Goal: Task Accomplishment & Management: Manage account settings

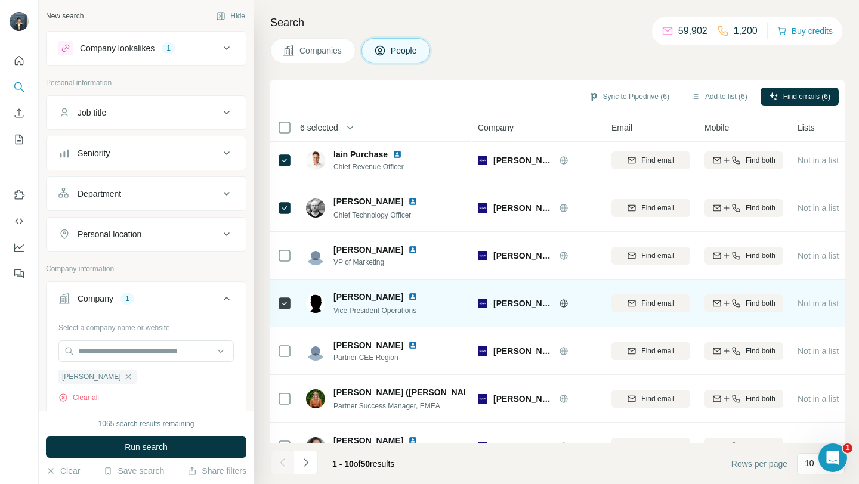
scroll to position [175, 0]
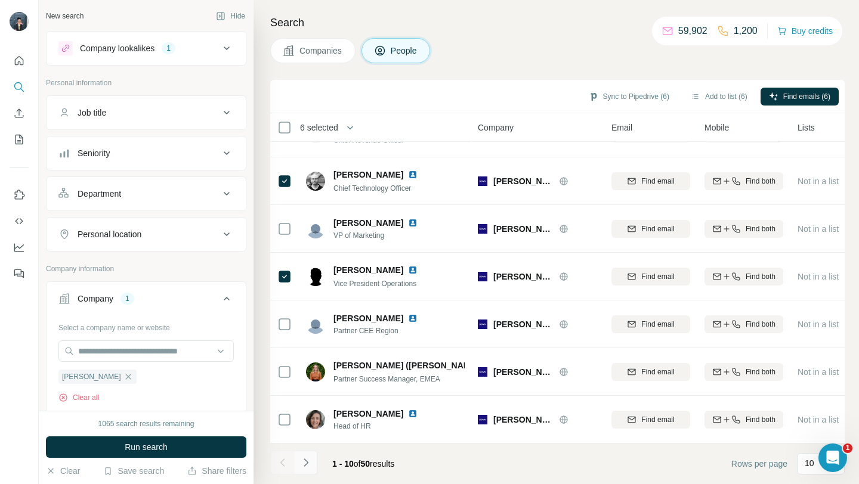
click at [308, 457] on icon "Navigate to next page" at bounding box center [306, 463] width 12 height 12
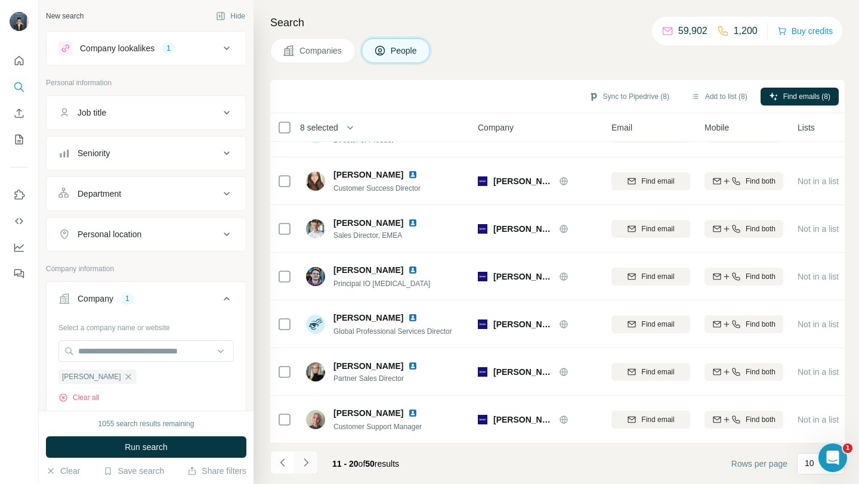
click at [299, 458] on button "Navigate to next page" at bounding box center [306, 463] width 24 height 24
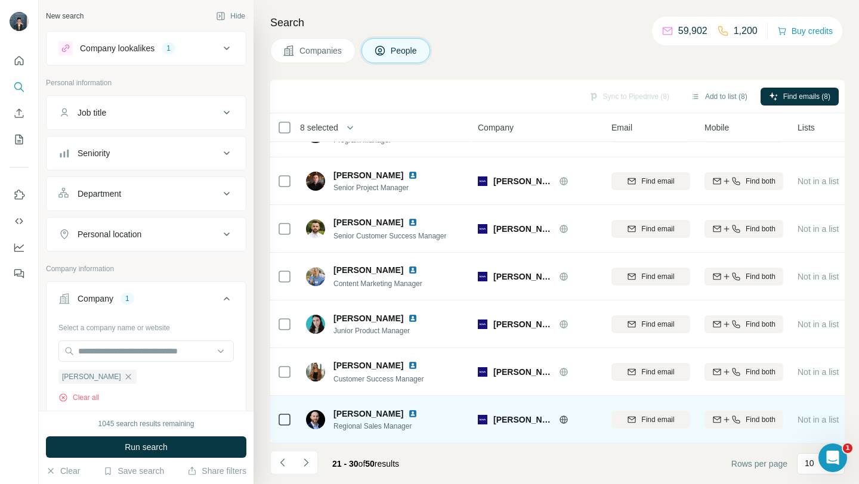
scroll to position [0, 0]
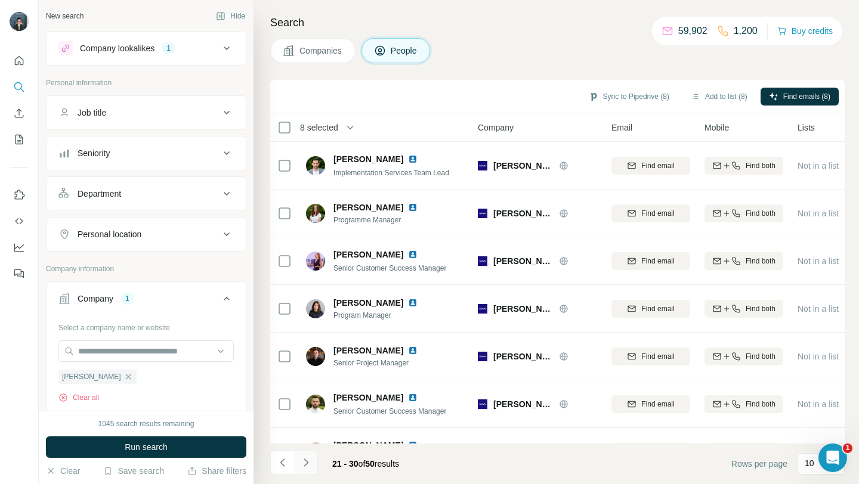
click at [304, 463] on icon "Navigate to next page" at bounding box center [306, 463] width 12 height 12
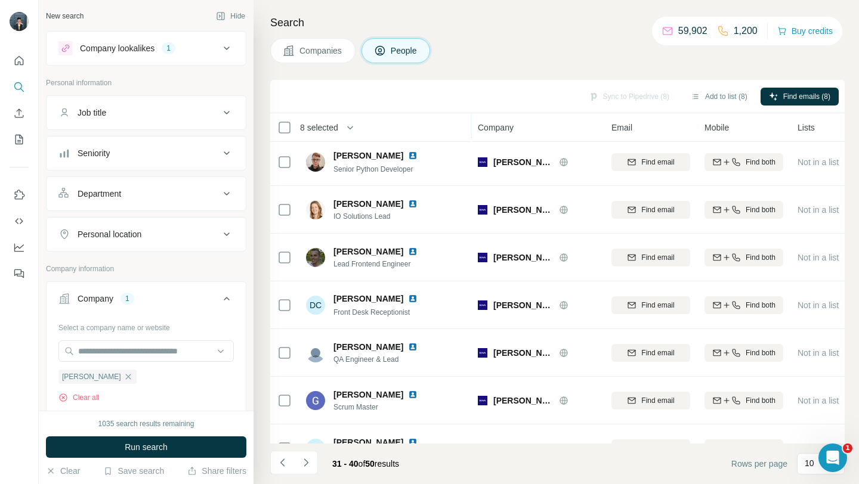
scroll to position [175, 0]
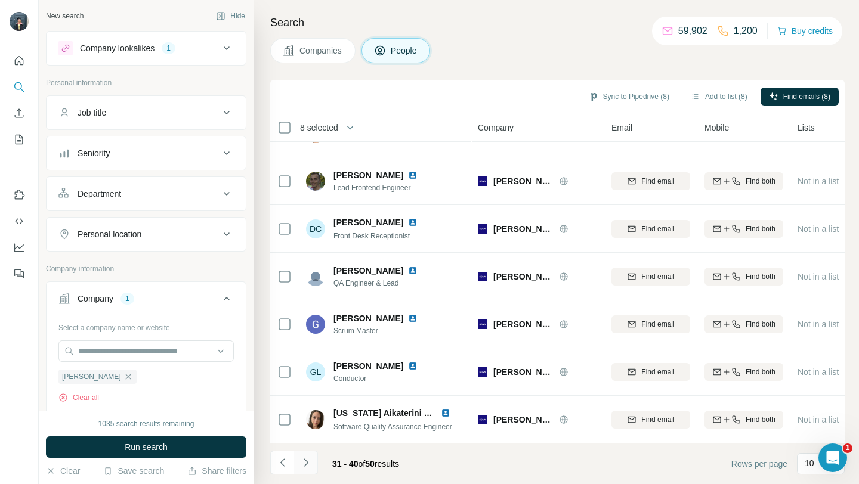
click at [307, 458] on icon "Navigate to next page" at bounding box center [306, 463] width 12 height 12
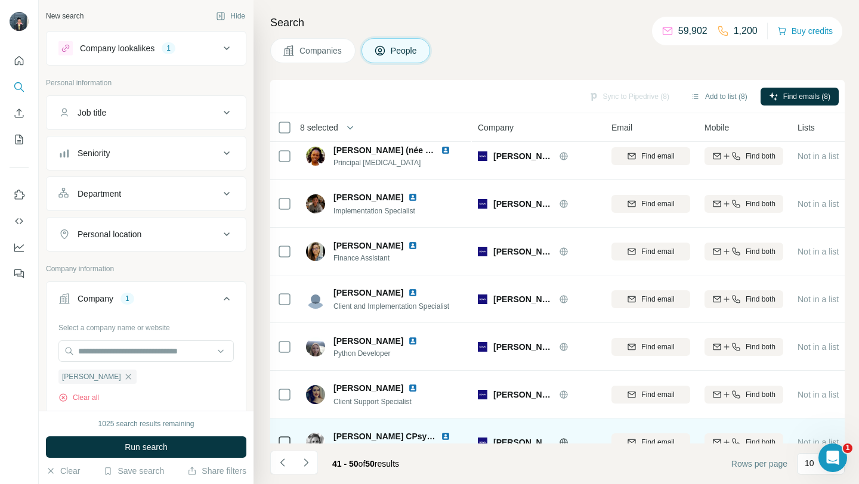
scroll to position [0, 0]
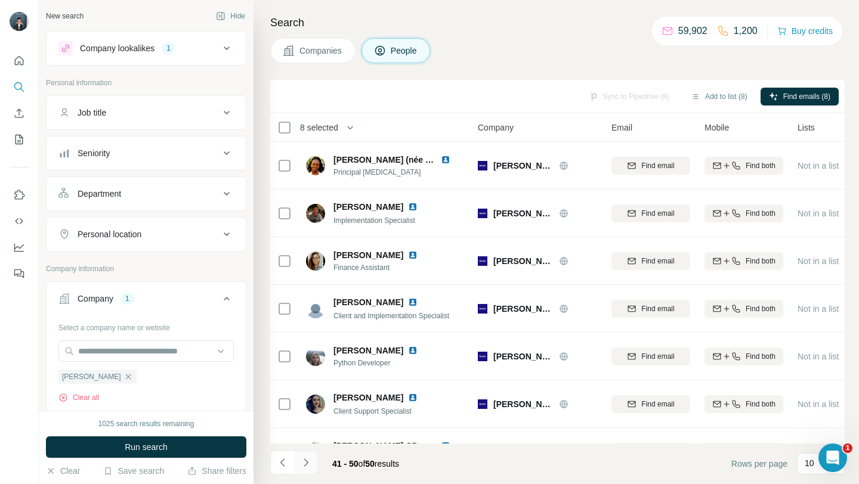
click at [308, 464] on icon "Navigate to next page" at bounding box center [306, 463] width 12 height 12
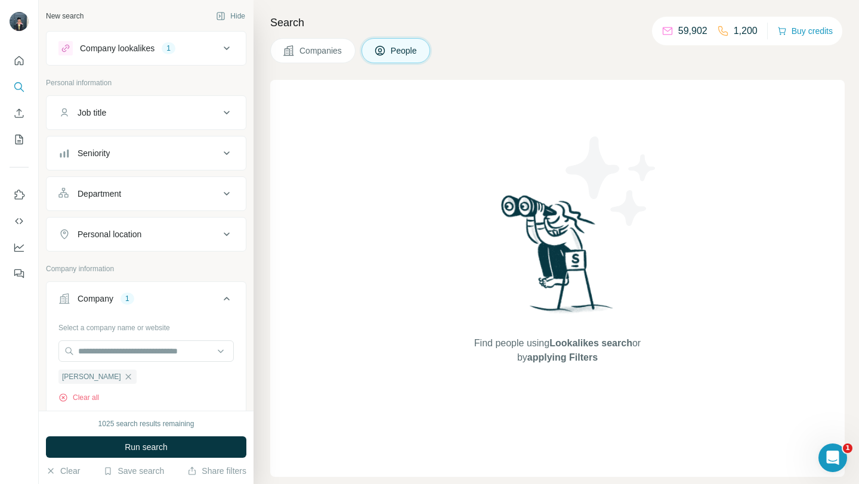
click at [317, 42] on button "Companies" at bounding box center [312, 50] width 85 height 25
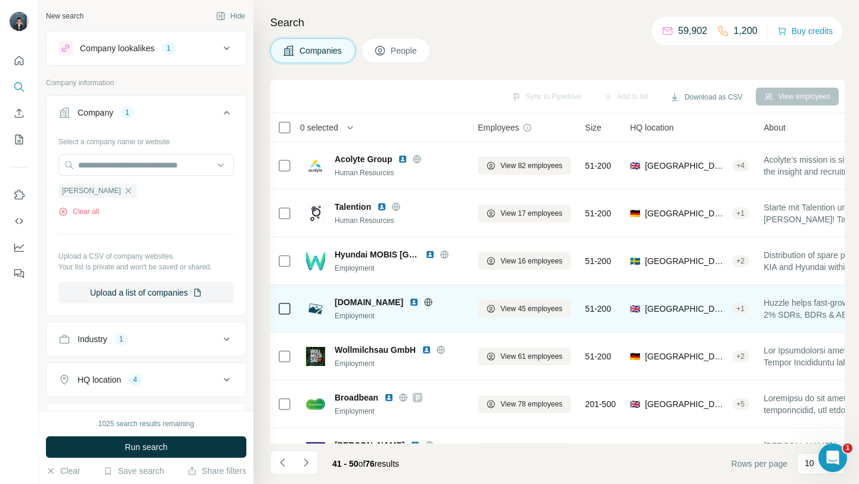
scroll to position [175, 0]
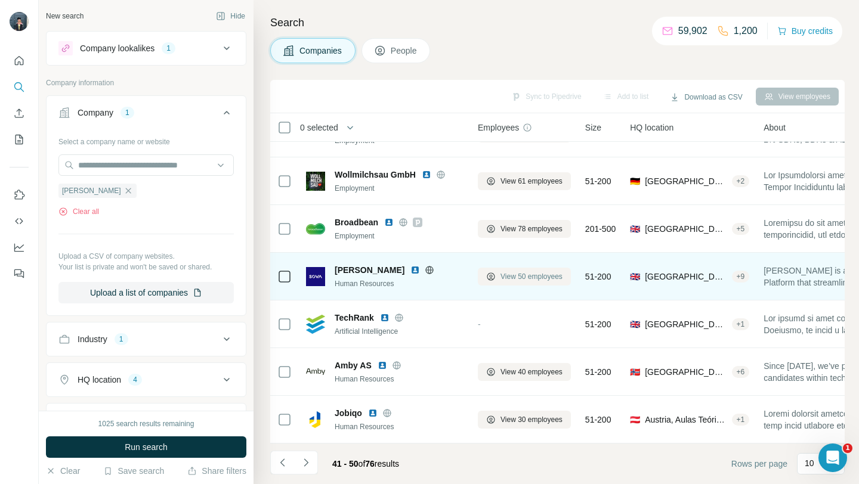
click at [508, 279] on span "View 50 employees" at bounding box center [532, 276] width 62 height 11
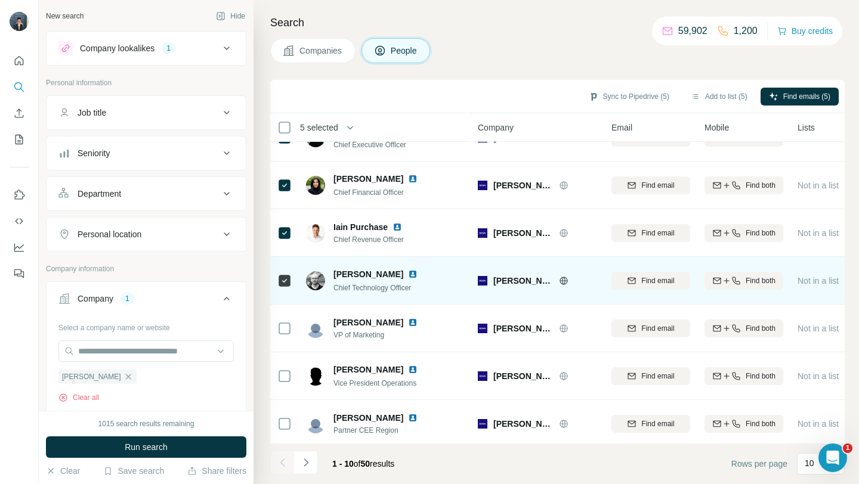
scroll to position [81, 0]
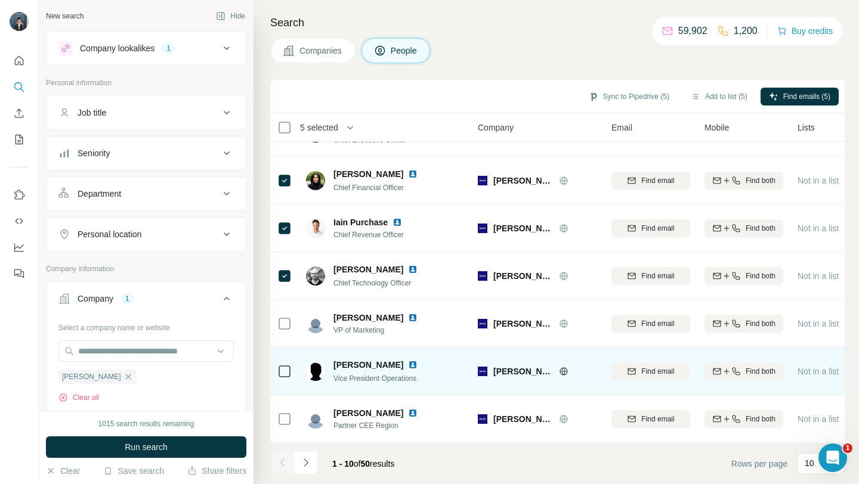
click at [283, 365] on icon at bounding box center [284, 372] width 14 height 14
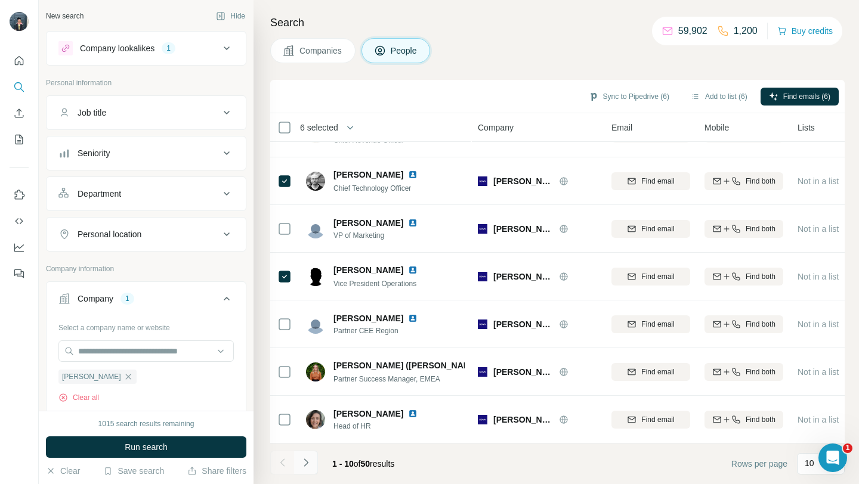
click at [304, 464] on icon "Navigate to next page" at bounding box center [306, 463] width 12 height 12
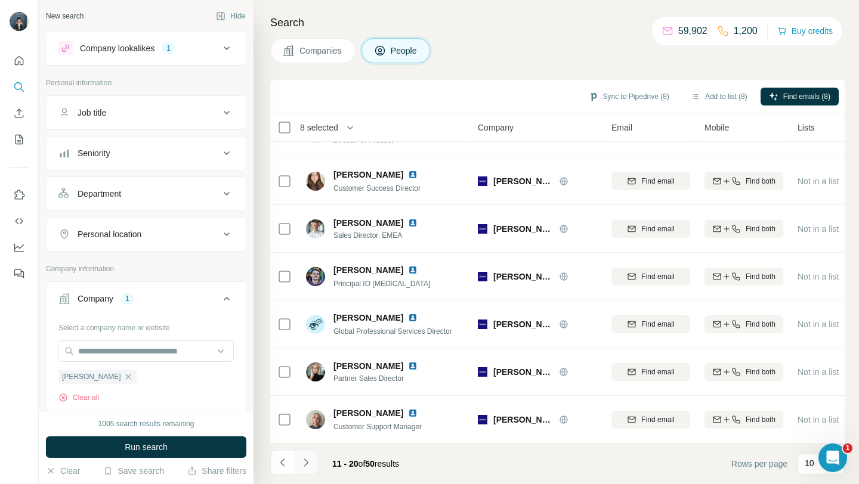
click at [302, 464] on icon "Navigate to next page" at bounding box center [306, 463] width 12 height 12
click at [299, 469] on button "Navigate to next page" at bounding box center [306, 463] width 24 height 24
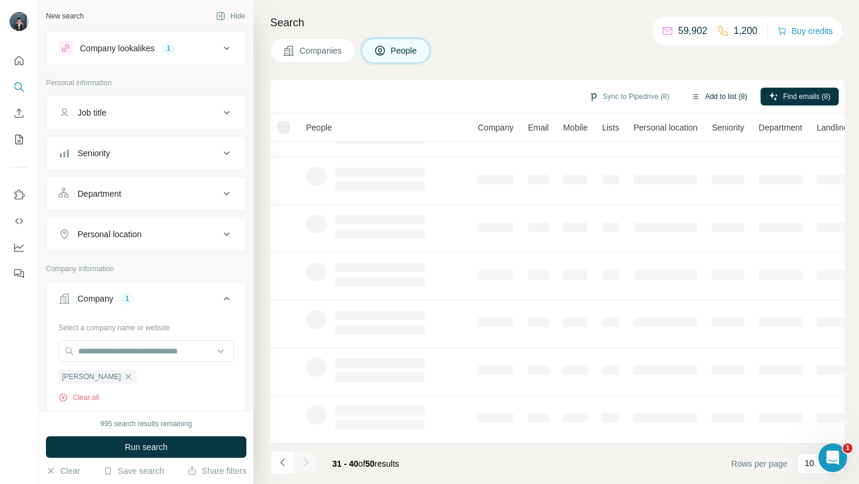
click at [724, 98] on button "Add to list (8)" at bounding box center [719, 97] width 73 height 18
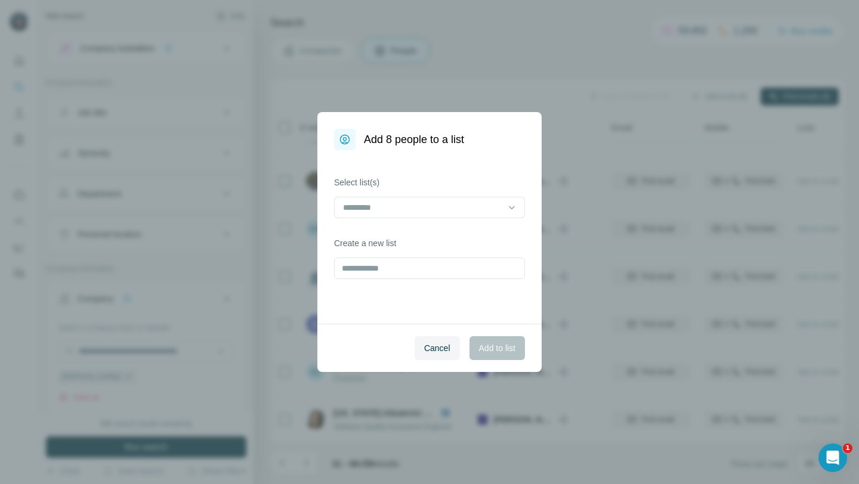
click at [720, 95] on div "Add 8 people to a list Select list(s) Create a new list Cancel Add to list" at bounding box center [429, 242] width 859 height 484
click at [423, 205] on input at bounding box center [422, 207] width 161 height 13
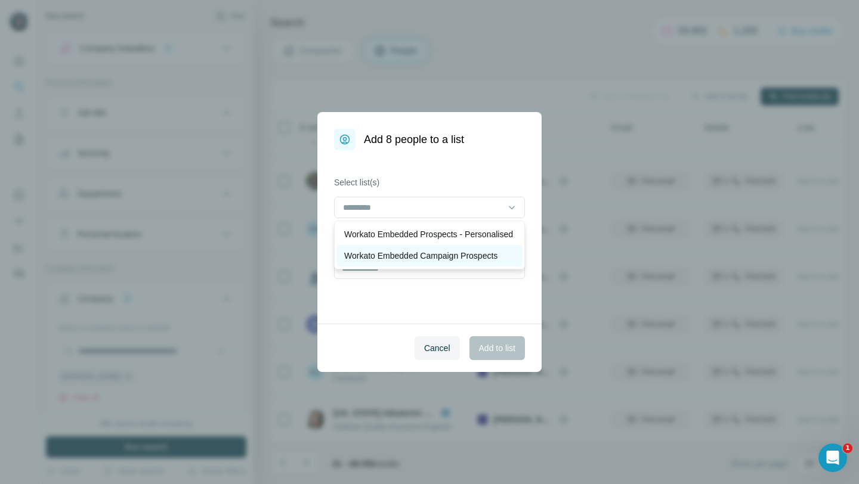
click at [425, 262] on p "Workato Embedded Campaign Prospects" at bounding box center [420, 256] width 153 height 12
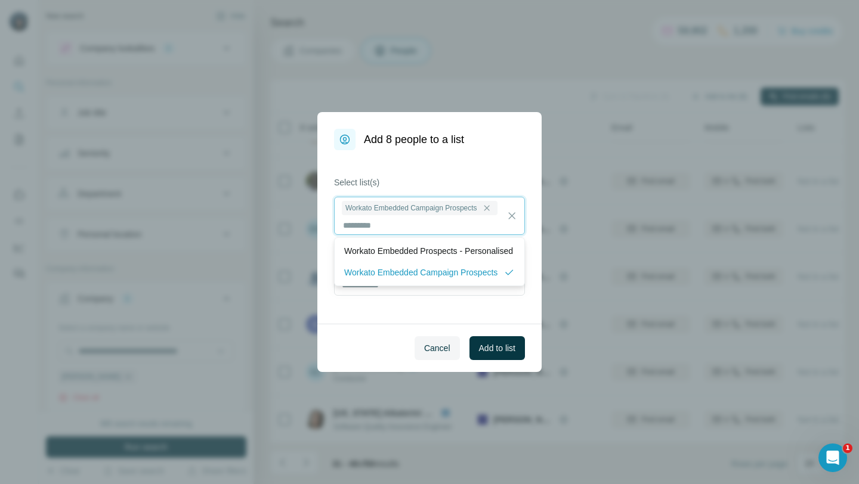
scroll to position [1, 0]
click at [487, 350] on span "Add to list" at bounding box center [497, 348] width 36 height 12
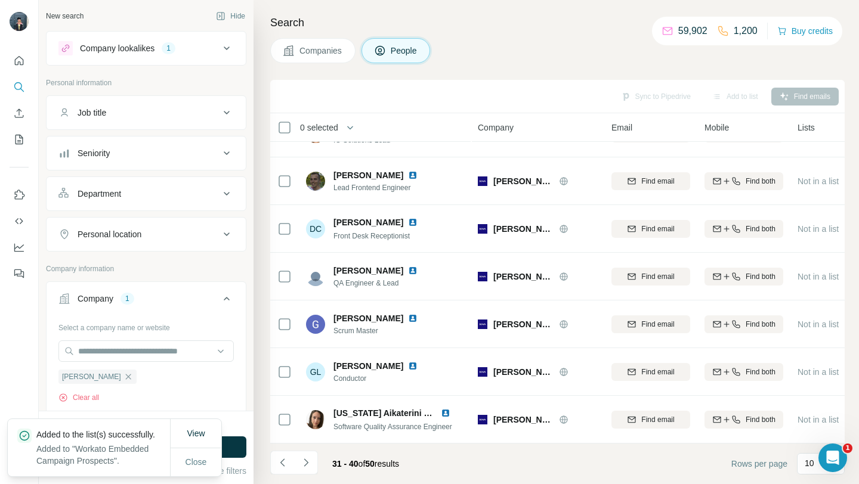
click at [318, 47] on span "Companies" at bounding box center [322, 51] width 44 height 12
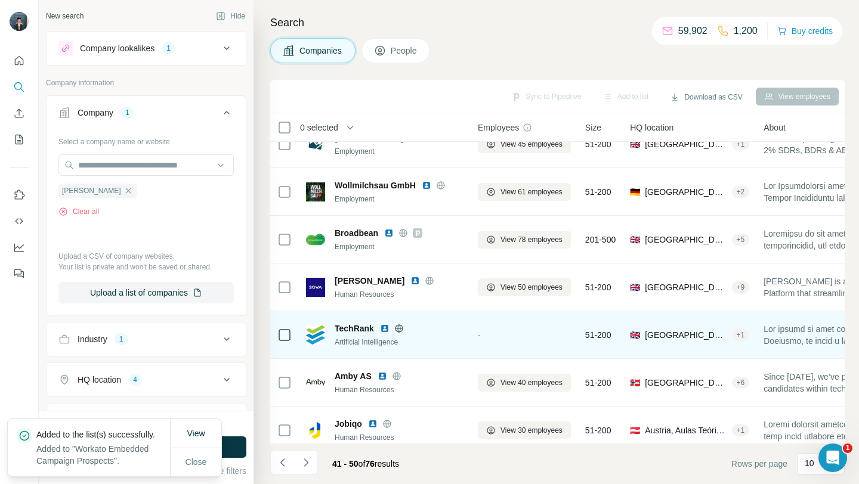
scroll to position [175, 0]
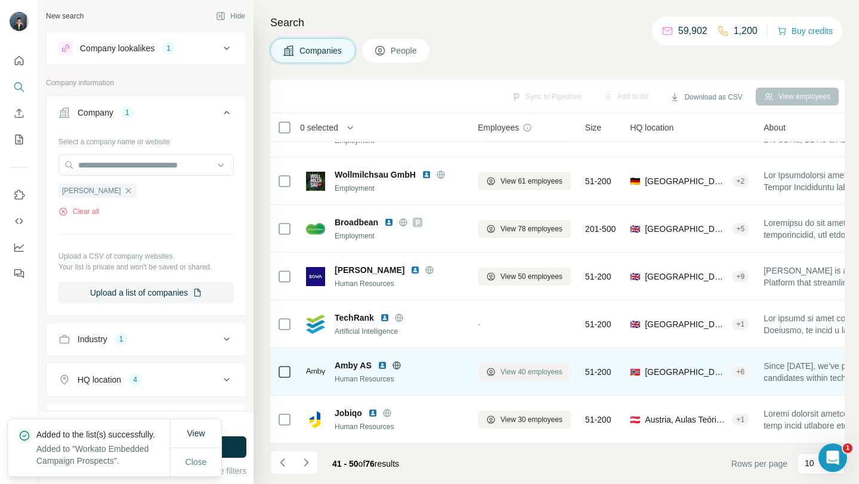
click at [521, 372] on span "View 40 employees" at bounding box center [532, 372] width 62 height 11
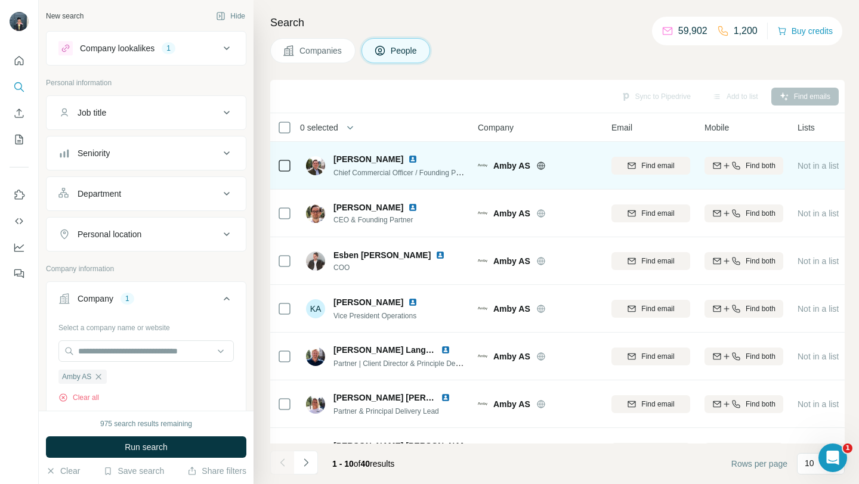
click at [540, 165] on icon at bounding box center [541, 166] width 10 height 10
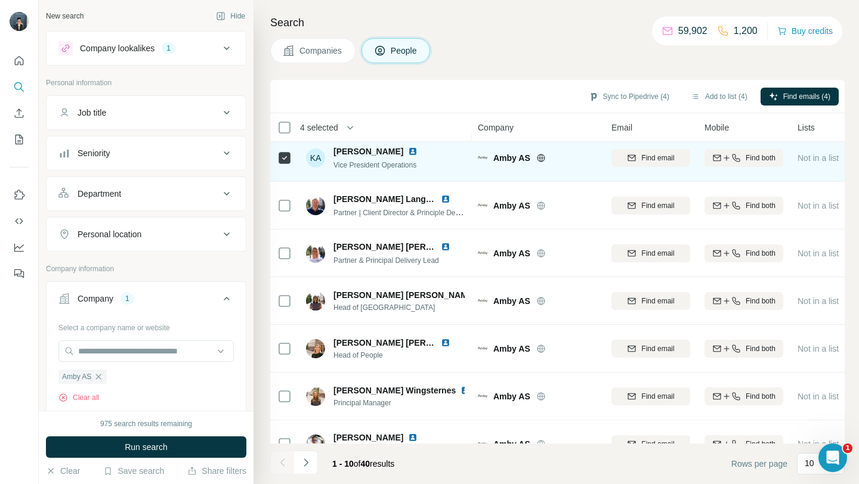
scroll to position [175, 0]
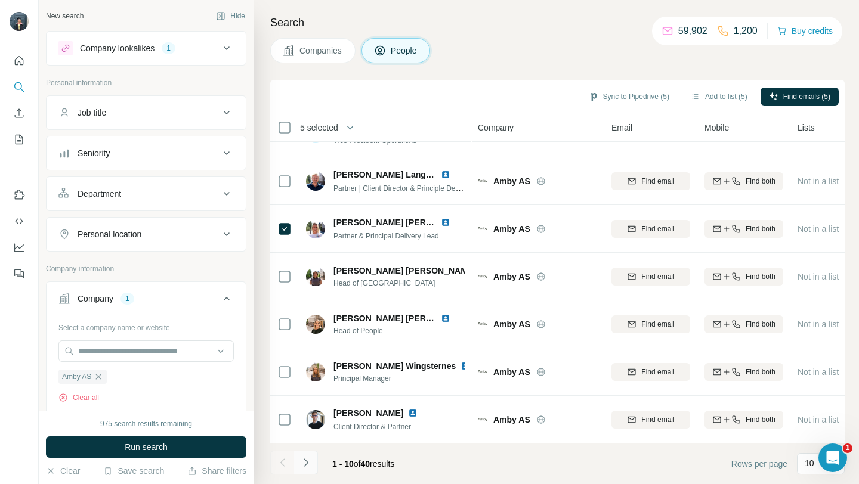
click at [307, 457] on icon "Navigate to next page" at bounding box center [306, 463] width 12 height 12
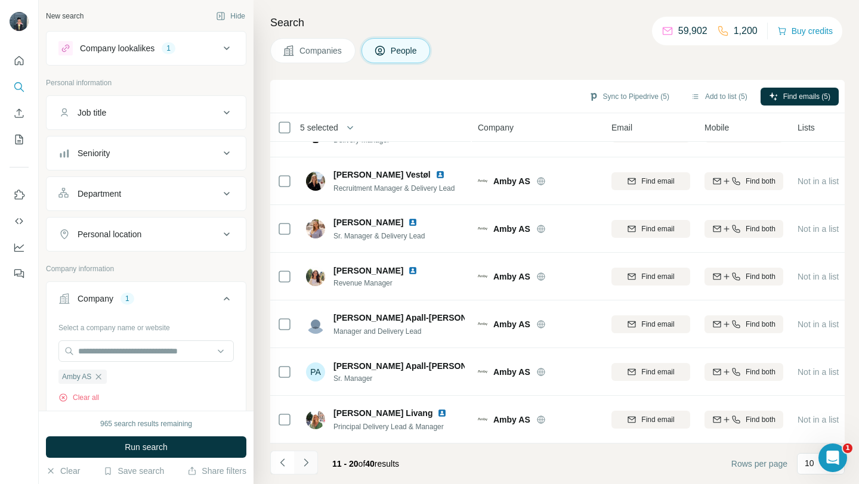
click at [308, 460] on icon "Navigate to next page" at bounding box center [306, 463] width 12 height 12
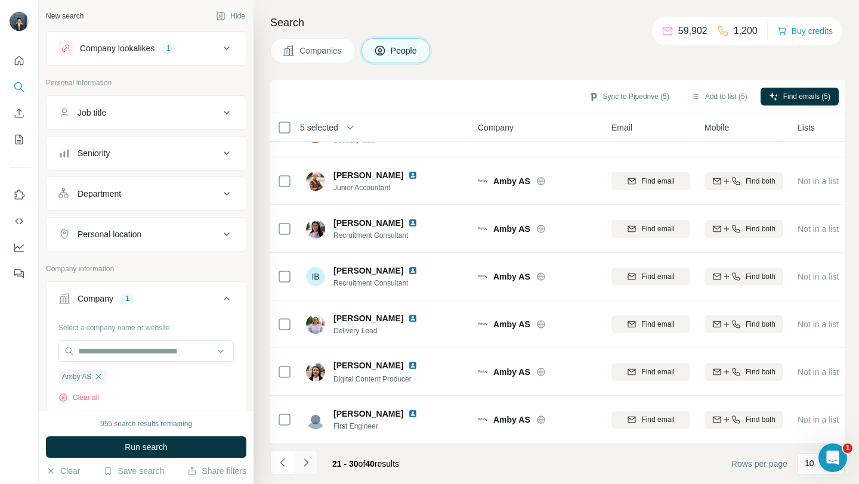
click at [304, 465] on icon "Navigate to next page" at bounding box center [306, 463] width 12 height 12
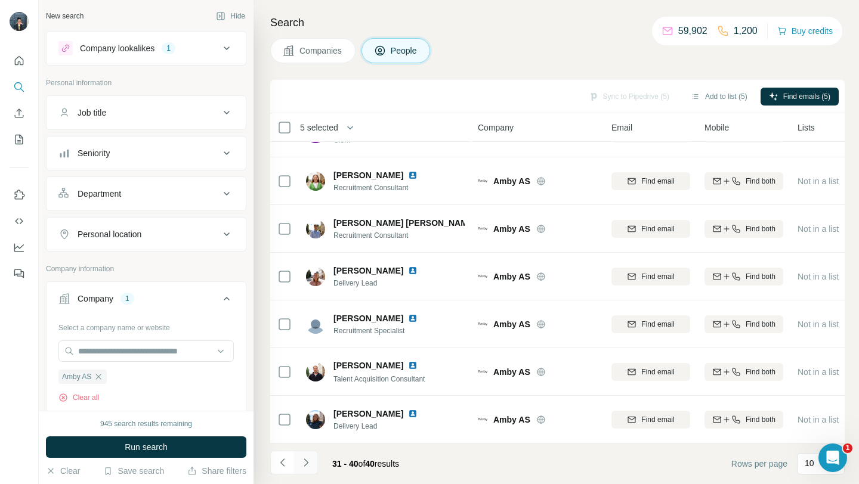
click at [313, 466] on button "Navigate to next page" at bounding box center [306, 463] width 24 height 24
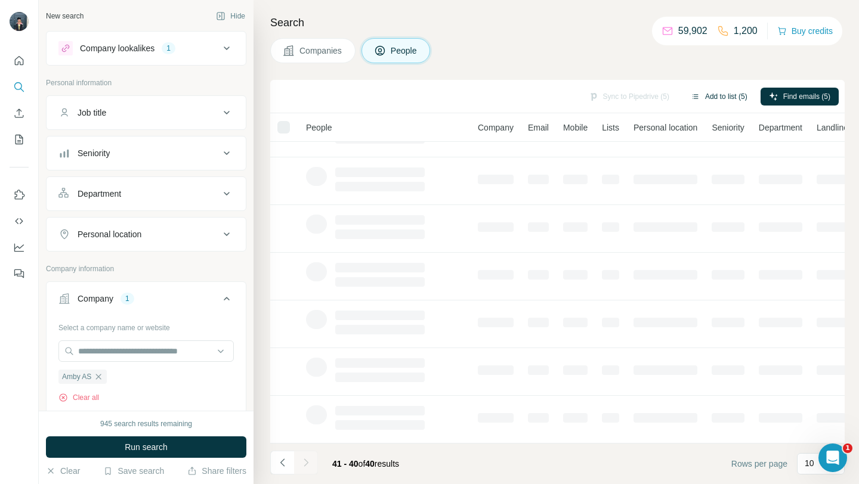
click at [694, 94] on button "Add to list (5)" at bounding box center [719, 97] width 73 height 18
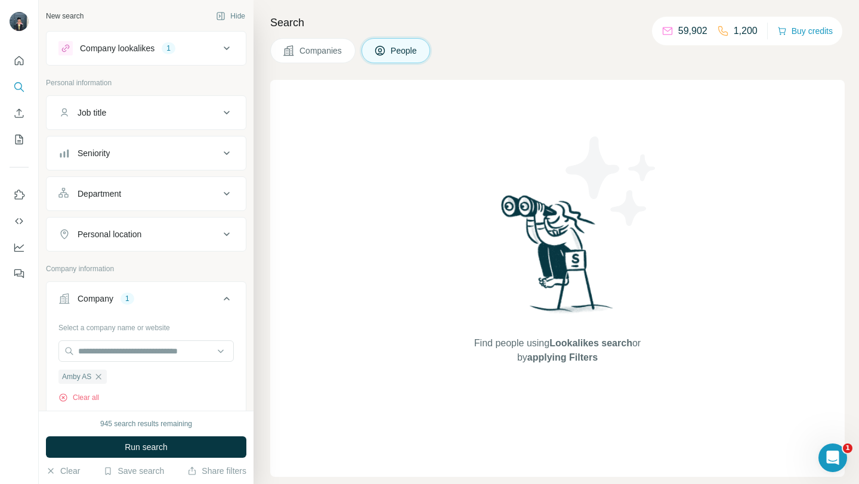
click at [329, 42] on button "Companies" at bounding box center [312, 50] width 85 height 25
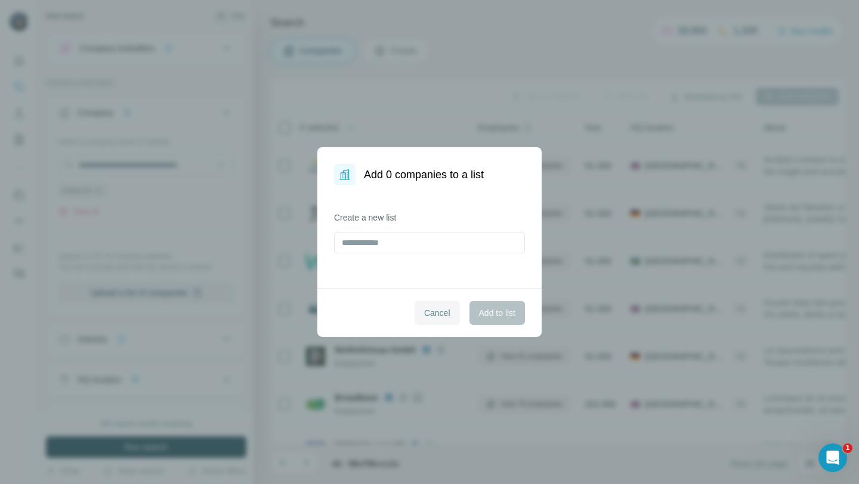
click at [443, 317] on span "Cancel" at bounding box center [437, 313] width 26 height 12
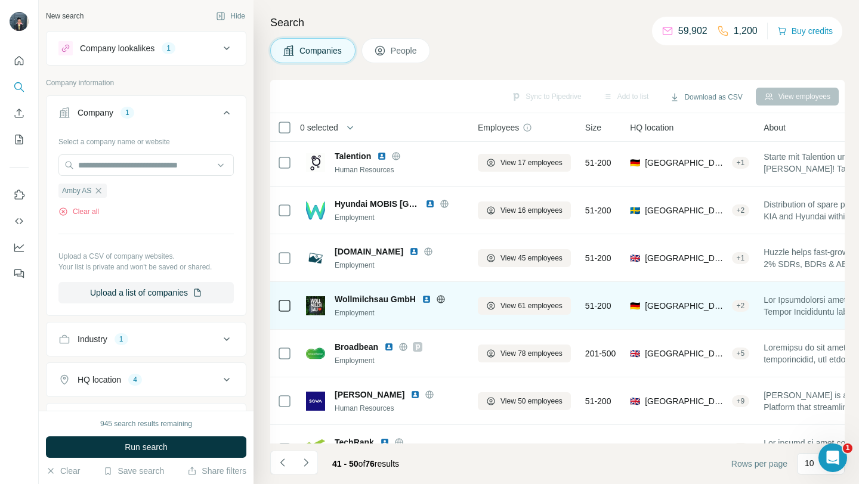
scroll to position [175, 0]
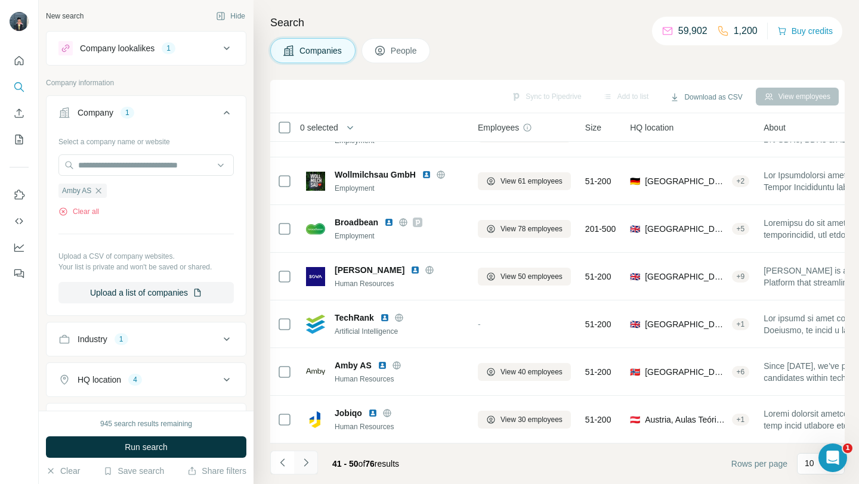
click at [314, 459] on button "Navigate to next page" at bounding box center [306, 463] width 24 height 24
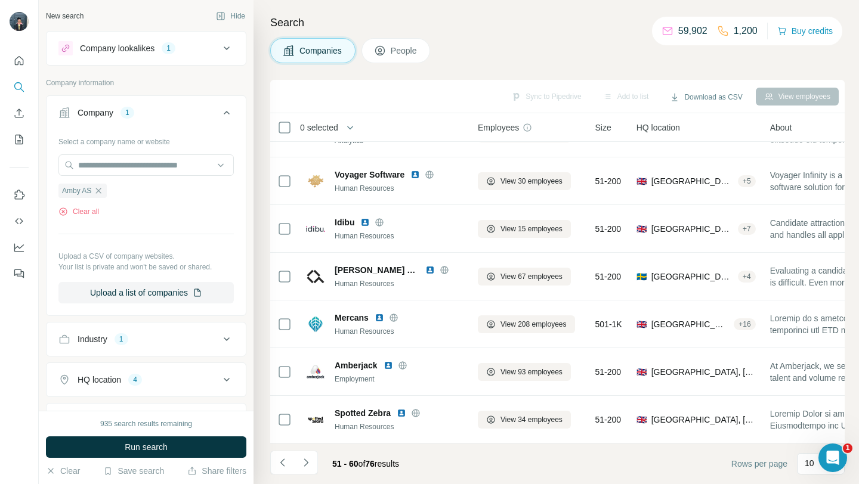
scroll to position [0, 0]
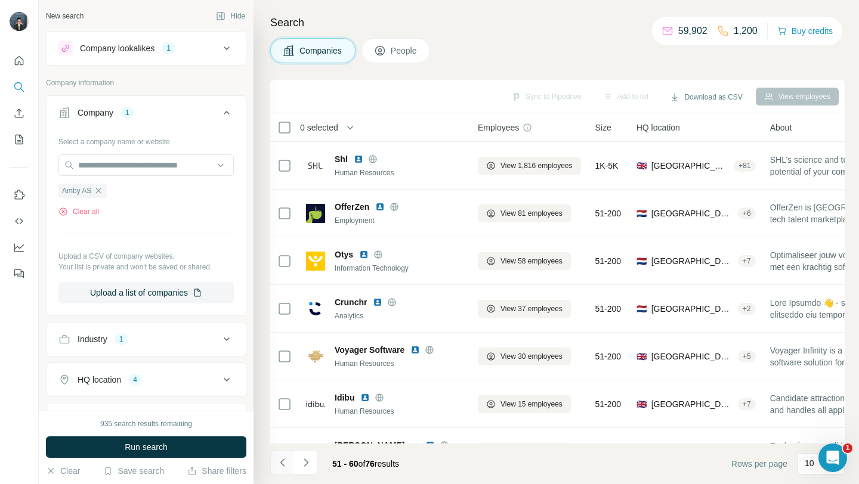
click at [282, 462] on icon "Navigate to previous page" at bounding box center [283, 463] width 12 height 12
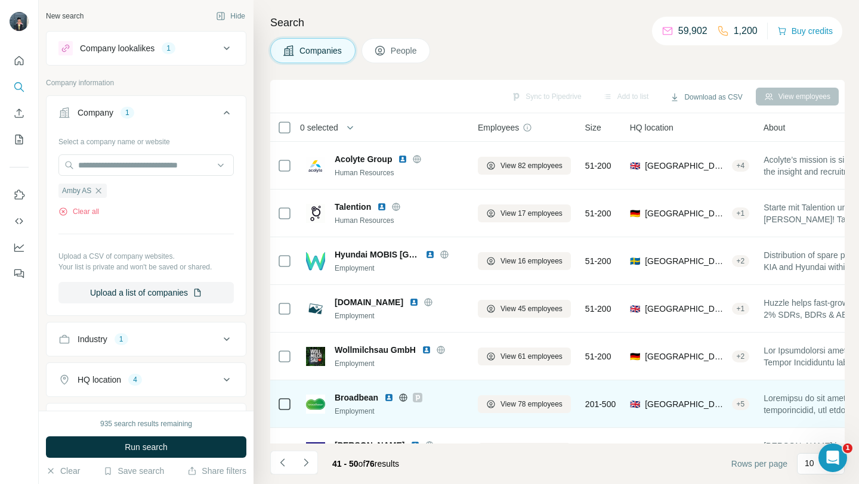
scroll to position [175, 0]
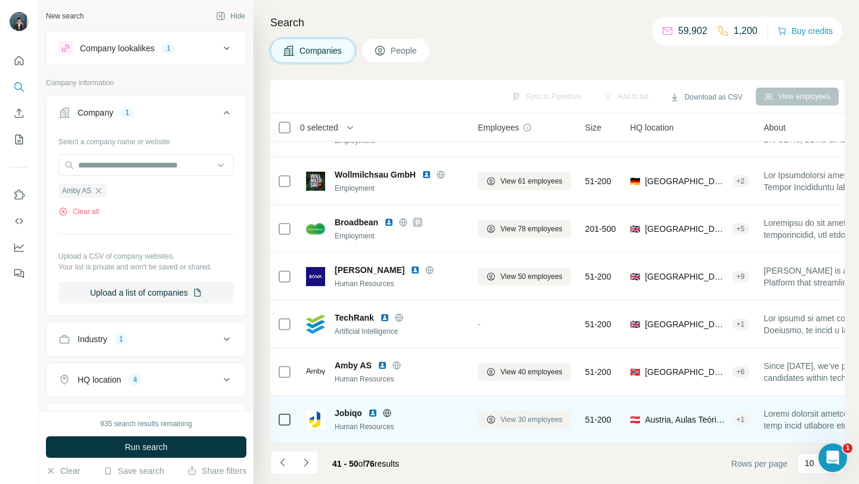
click at [512, 421] on span "View 30 employees" at bounding box center [532, 420] width 62 height 11
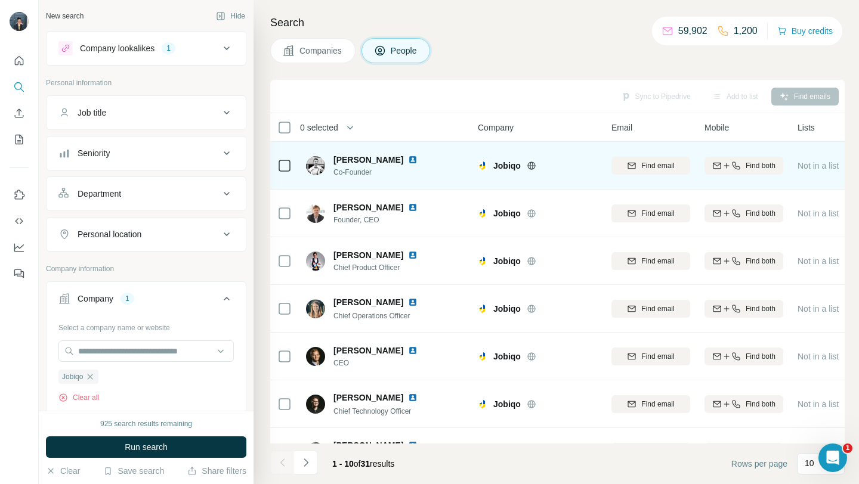
click at [532, 165] on icon at bounding box center [532, 166] width 10 height 10
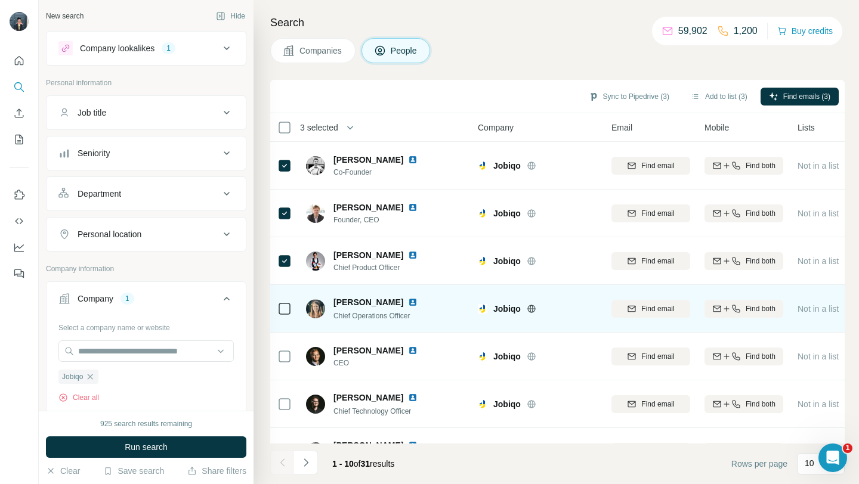
click at [286, 298] on div at bounding box center [284, 308] width 14 height 33
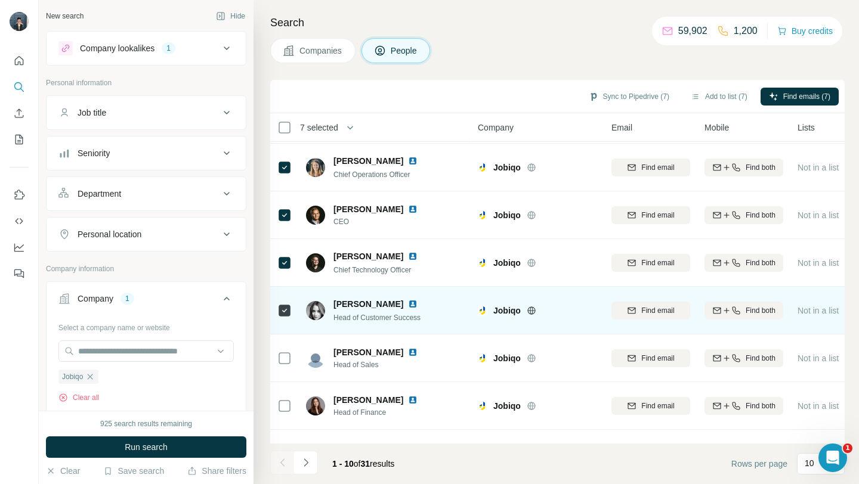
scroll to position [175, 0]
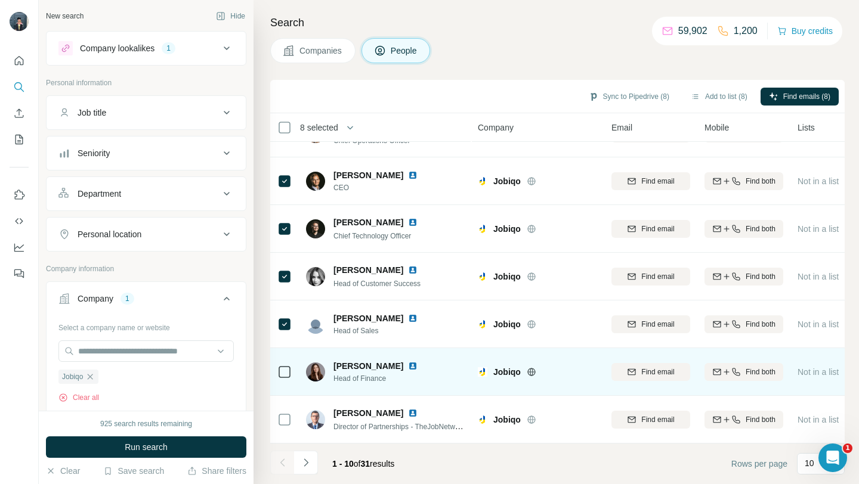
click at [277, 368] on icon at bounding box center [284, 372] width 14 height 14
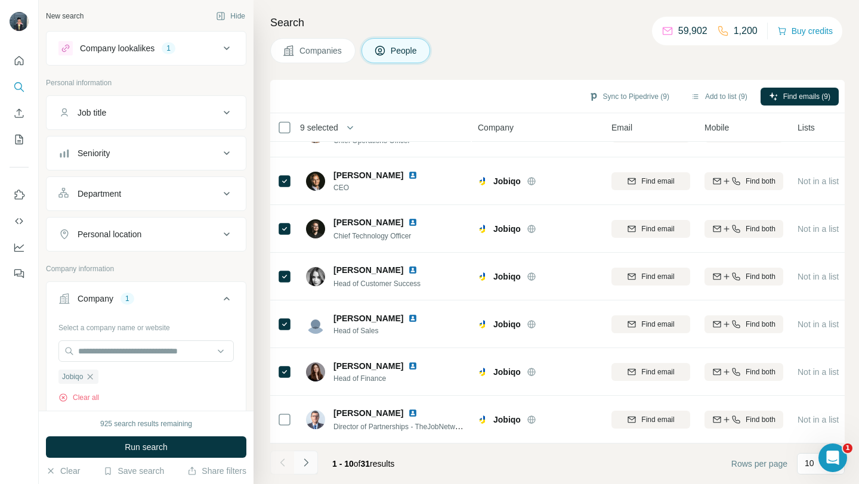
click at [310, 468] on icon "Navigate to next page" at bounding box center [306, 463] width 12 height 12
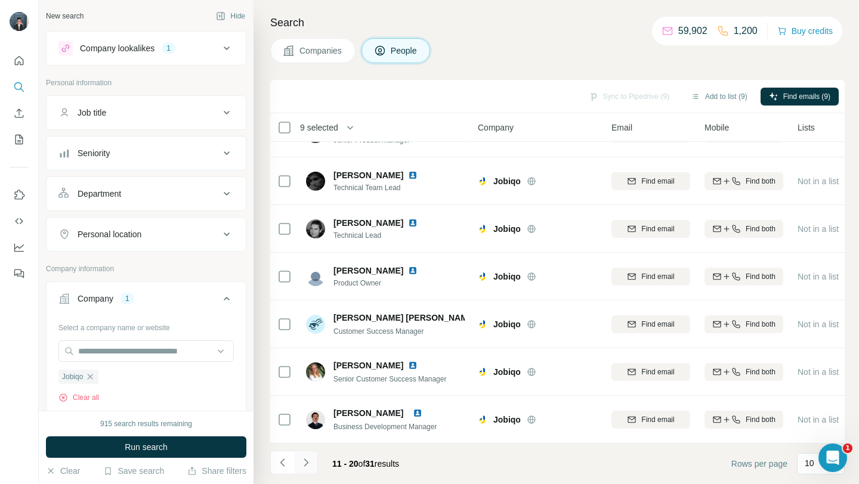
click at [306, 462] on icon "Navigate to next page" at bounding box center [306, 463] width 12 height 12
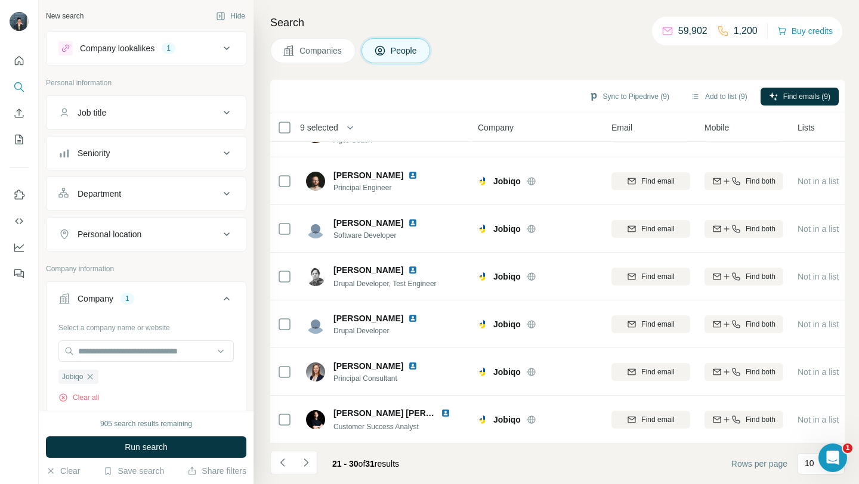
scroll to position [0, 0]
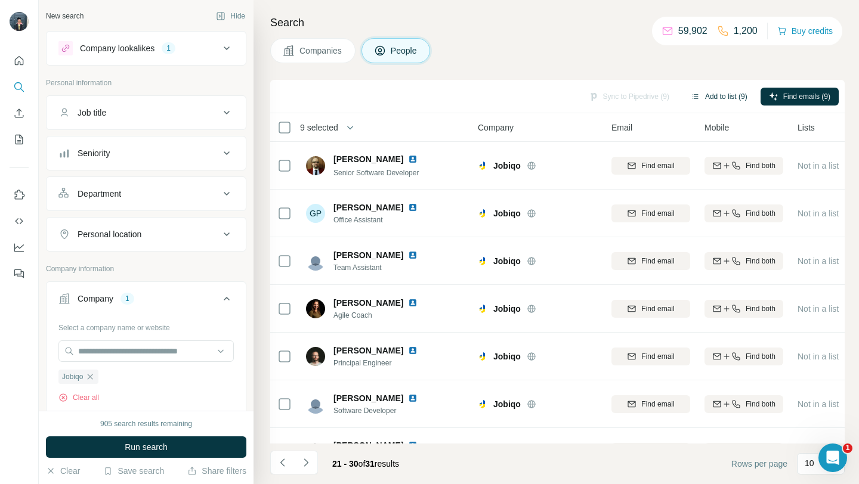
click at [728, 91] on button "Add to list (9)" at bounding box center [719, 97] width 73 height 18
click at [707, 95] on button "Add to list (9)" at bounding box center [719, 97] width 73 height 18
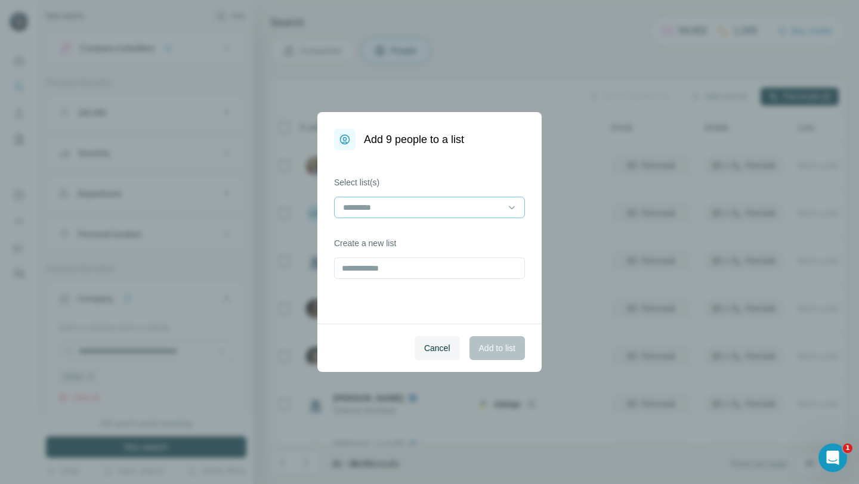
click at [486, 215] on div at bounding box center [422, 207] width 161 height 20
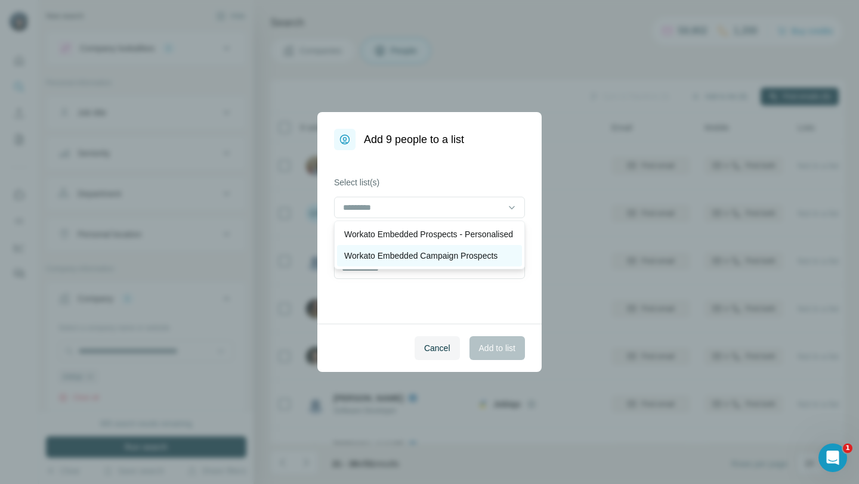
click at [453, 262] on p "Workato Embedded Campaign Prospects" at bounding box center [420, 256] width 153 height 12
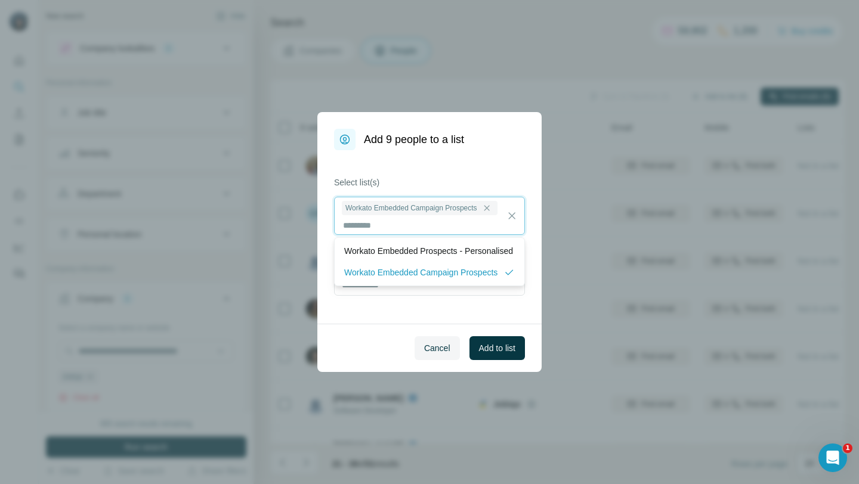
scroll to position [1, 0]
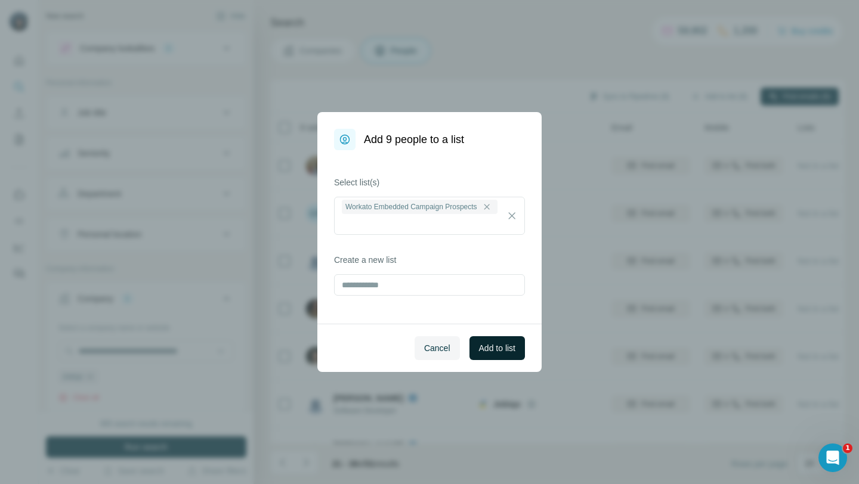
click at [508, 353] on span "Add to list" at bounding box center [497, 348] width 36 height 12
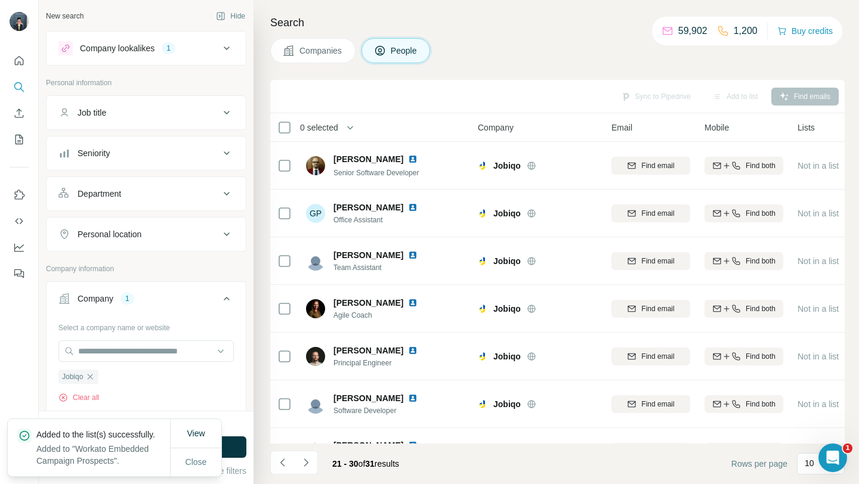
click at [319, 58] on button "Companies" at bounding box center [312, 50] width 85 height 25
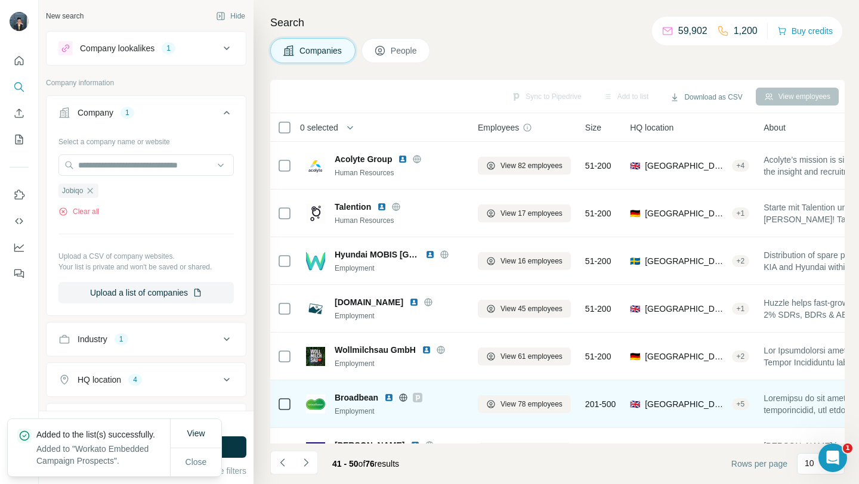
scroll to position [175, 0]
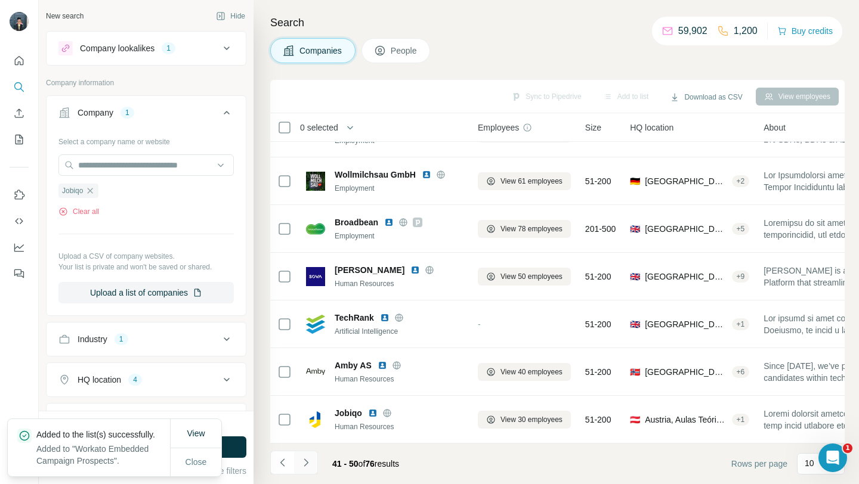
click at [304, 466] on icon "Navigate to next page" at bounding box center [306, 463] width 4 height 8
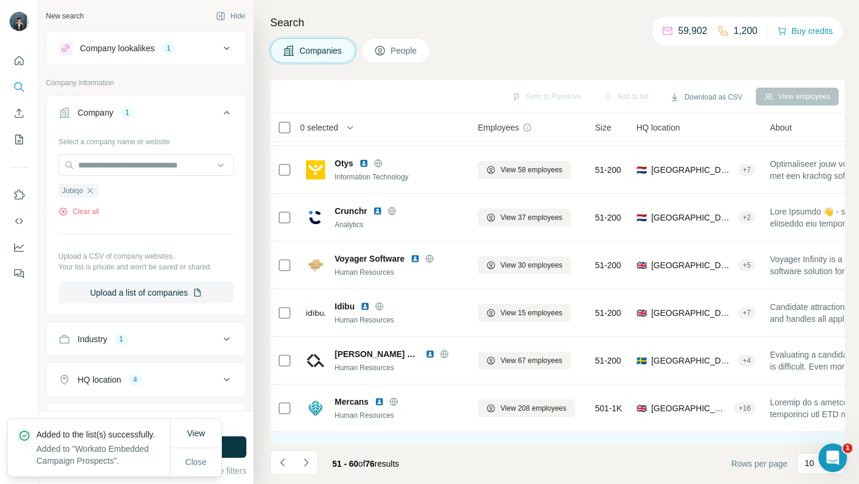
scroll to position [0, 0]
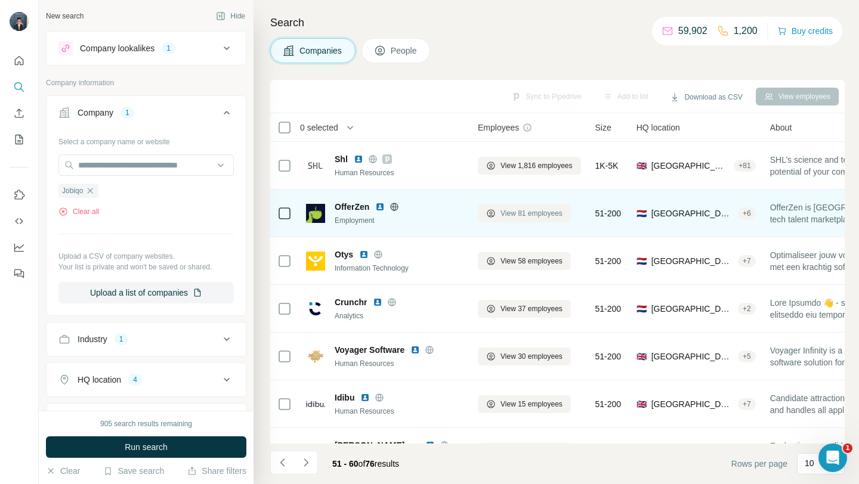
click at [518, 208] on span "View 81 employees" at bounding box center [532, 213] width 62 height 11
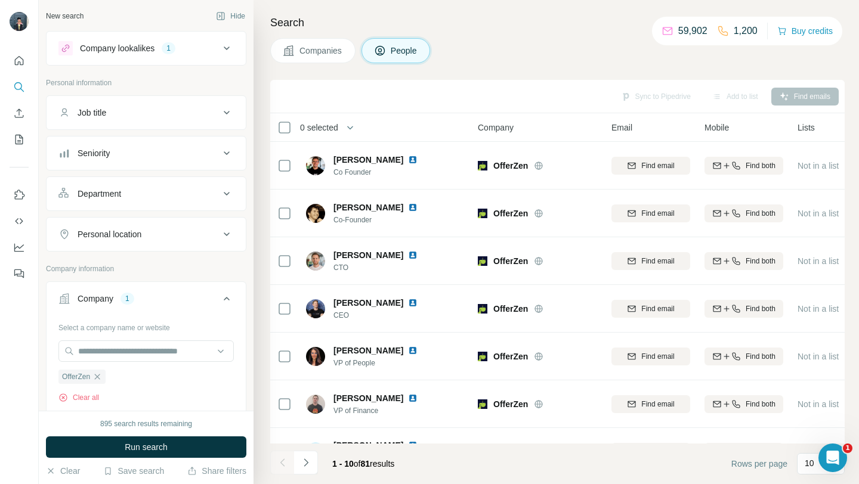
scroll to position [2, 0]
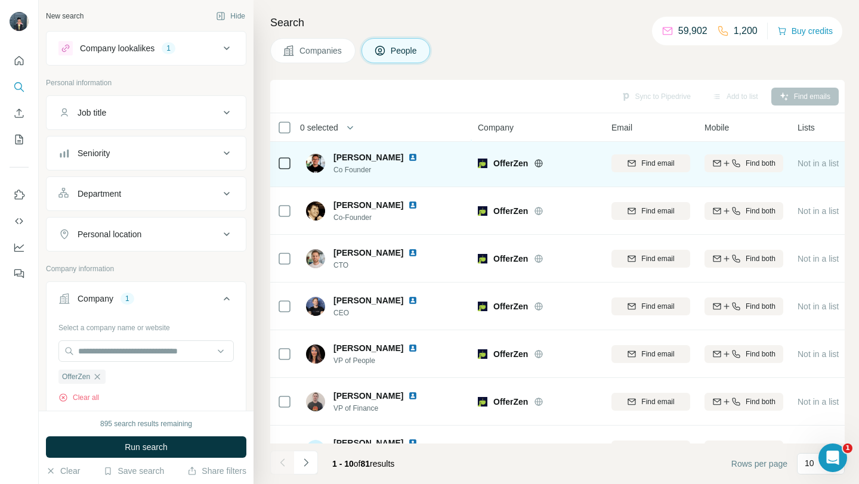
click at [540, 165] on icon at bounding box center [539, 164] width 10 height 10
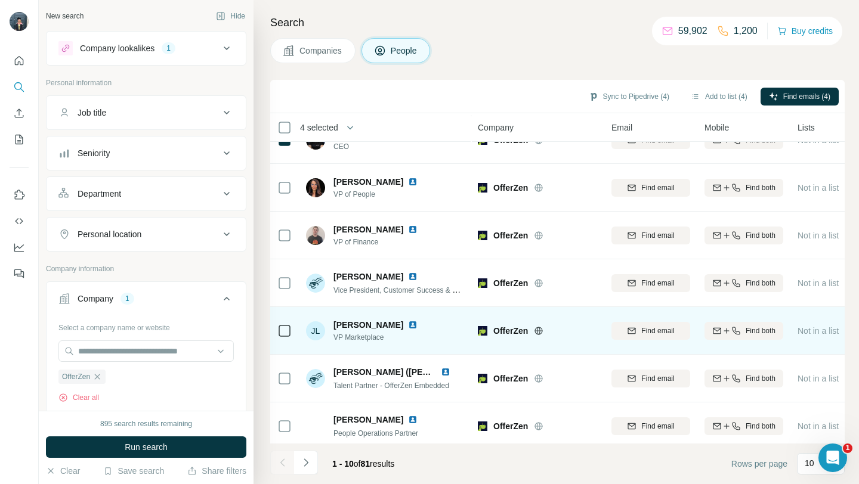
scroll to position [175, 0]
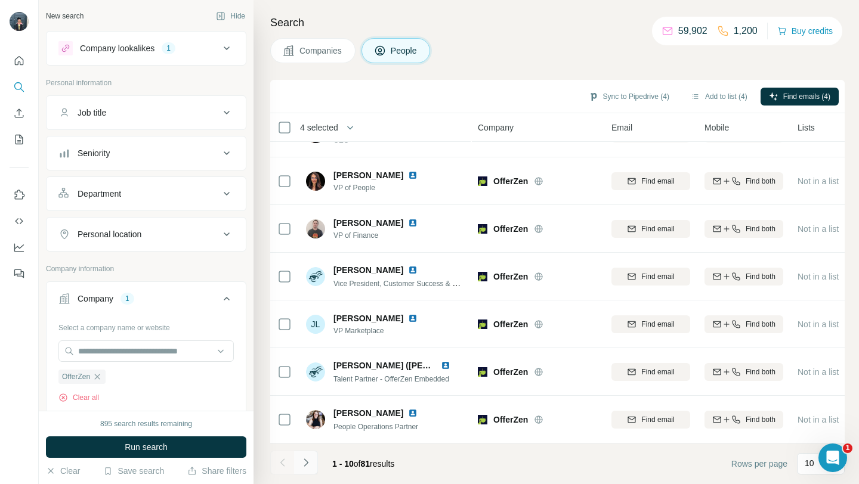
click at [310, 458] on icon "Navigate to next page" at bounding box center [306, 463] width 12 height 12
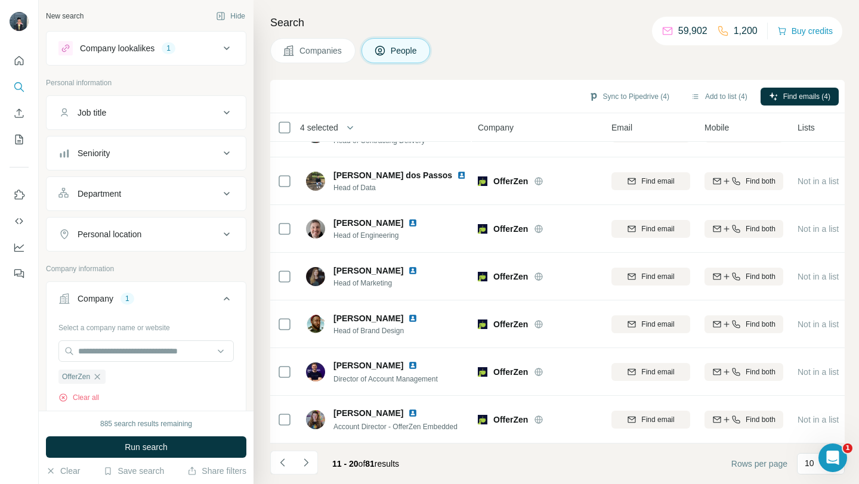
scroll to position [0, 0]
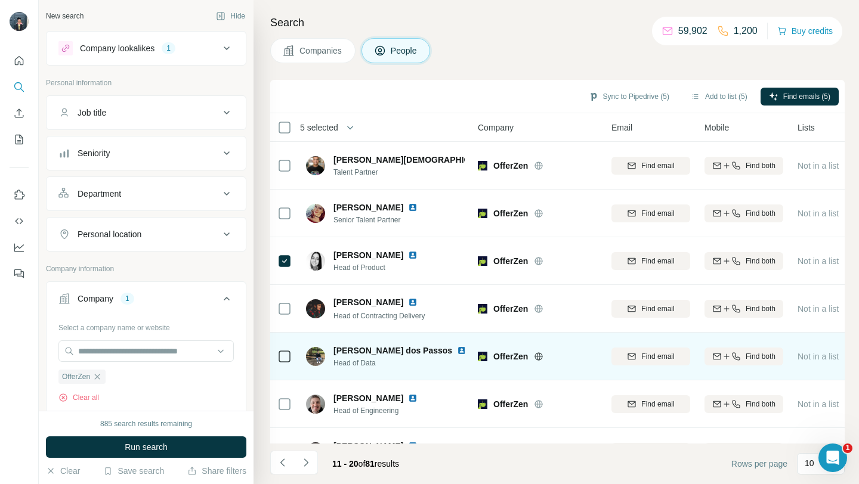
click at [285, 348] on div at bounding box center [284, 356] width 14 height 33
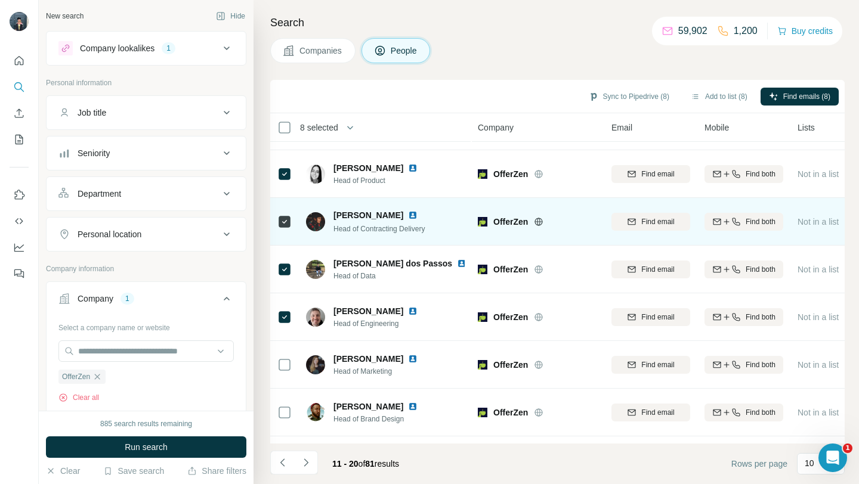
scroll to position [175, 0]
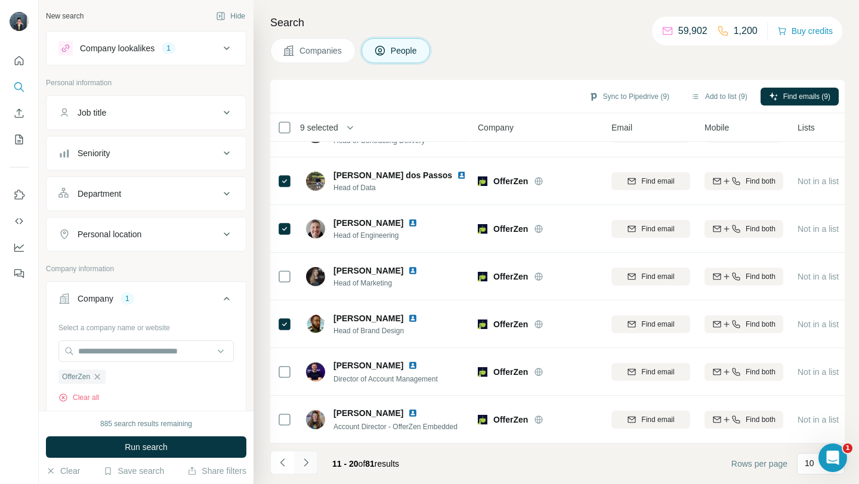
click at [307, 466] on icon "Navigate to next page" at bounding box center [306, 463] width 12 height 12
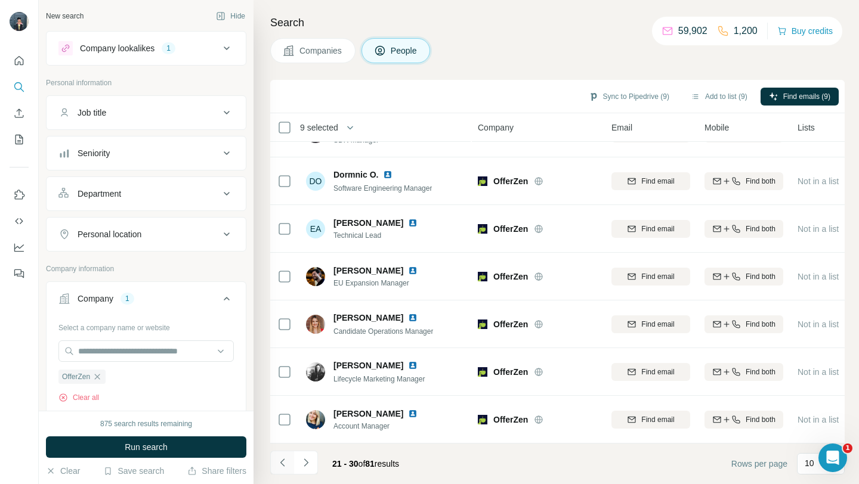
click at [282, 462] on icon "Navigate to previous page" at bounding box center [283, 463] width 12 height 12
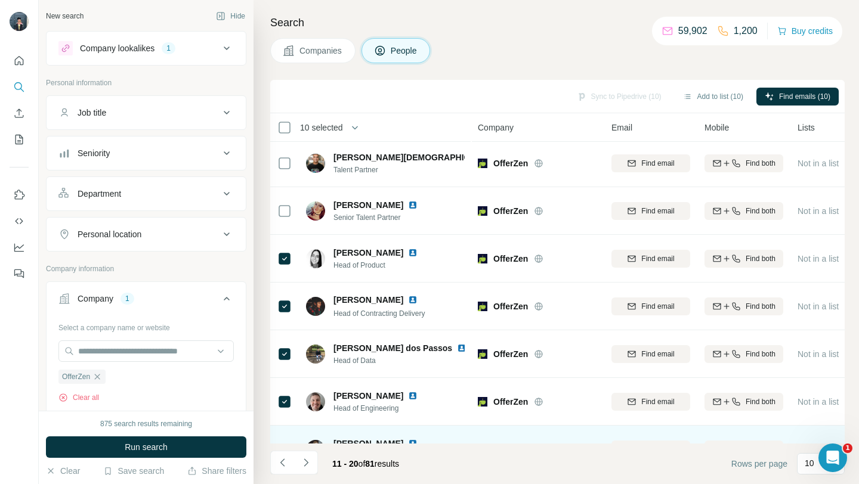
scroll to position [0, 0]
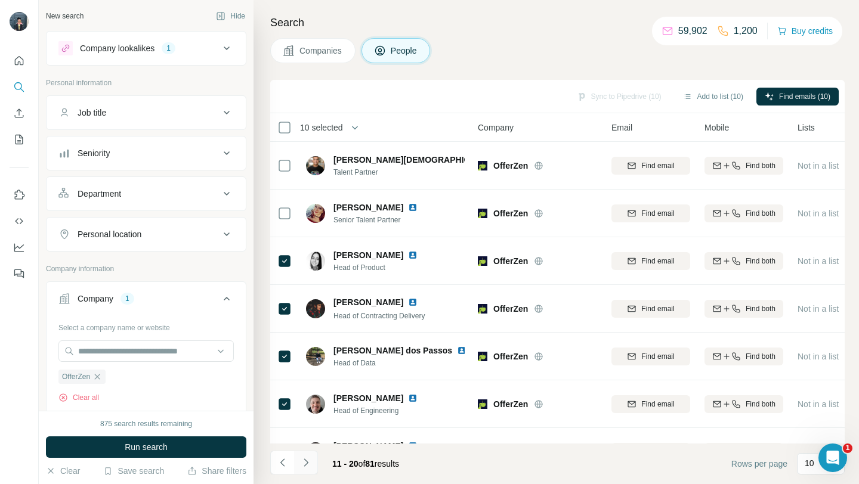
click at [306, 460] on icon "Navigate to next page" at bounding box center [306, 463] width 12 height 12
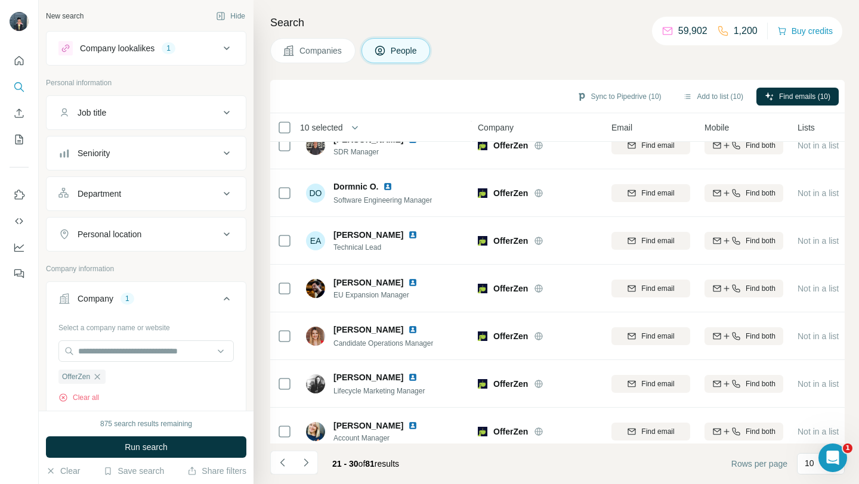
scroll to position [175, 0]
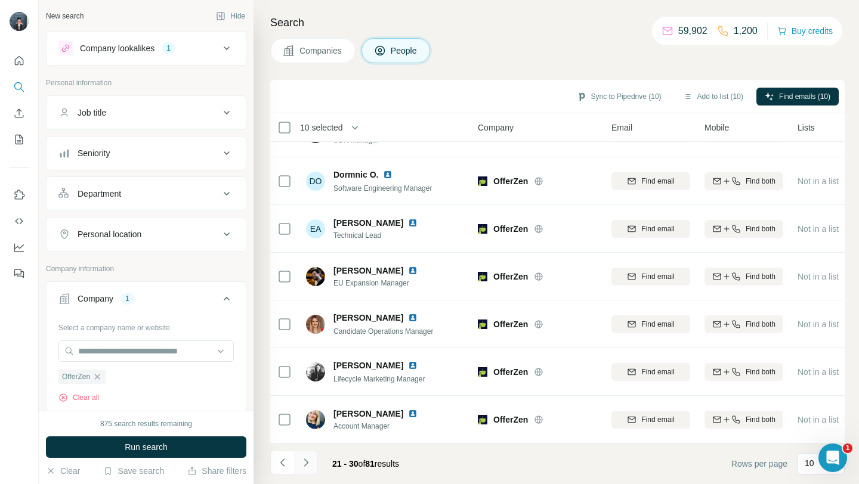
click at [314, 461] on button "Navigate to next page" at bounding box center [306, 463] width 24 height 24
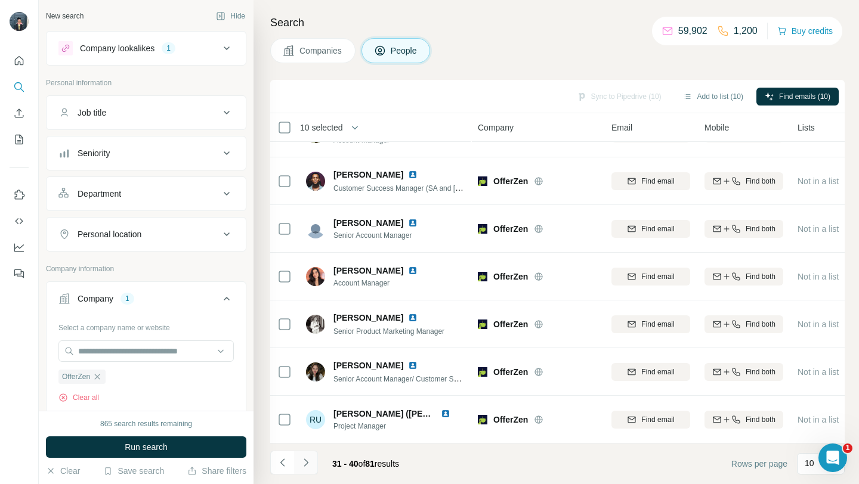
click at [311, 462] on button "Navigate to next page" at bounding box center [306, 463] width 24 height 24
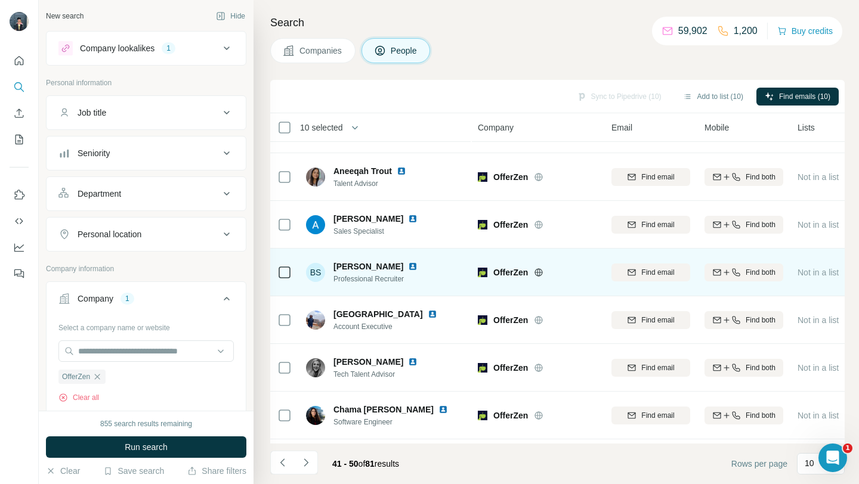
scroll to position [0, 0]
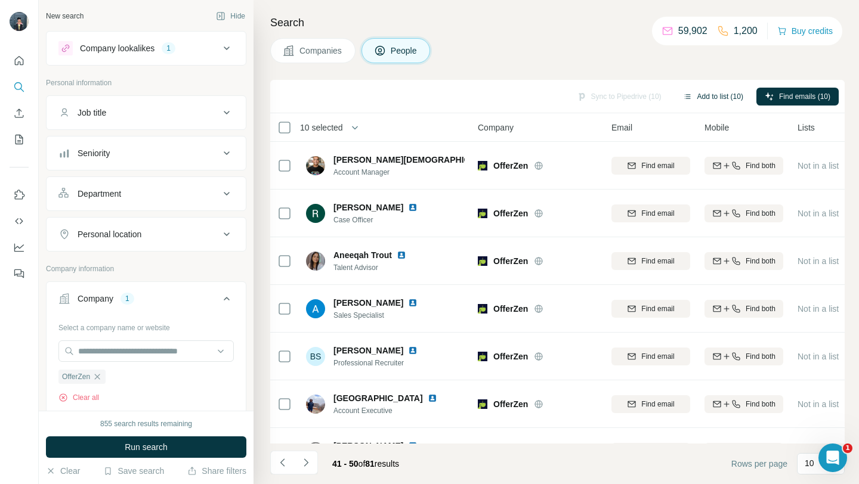
click at [721, 90] on button "Add to list (10)" at bounding box center [713, 97] width 77 height 18
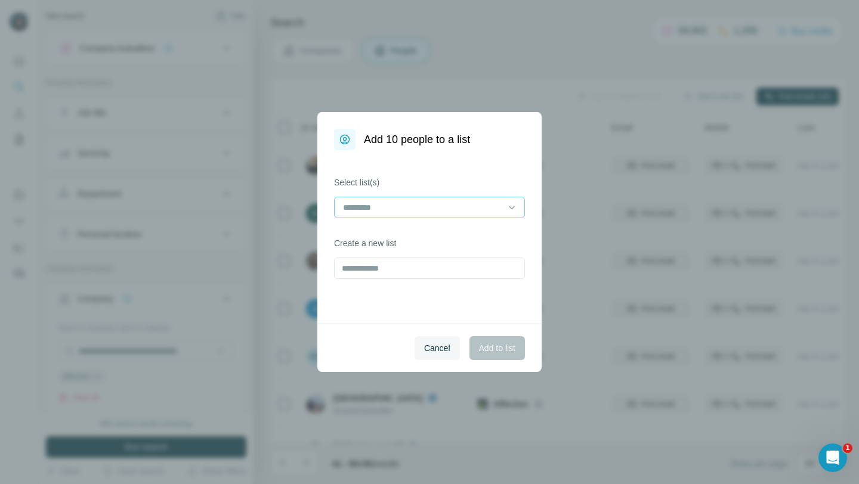
click at [493, 204] on input at bounding box center [422, 207] width 161 height 13
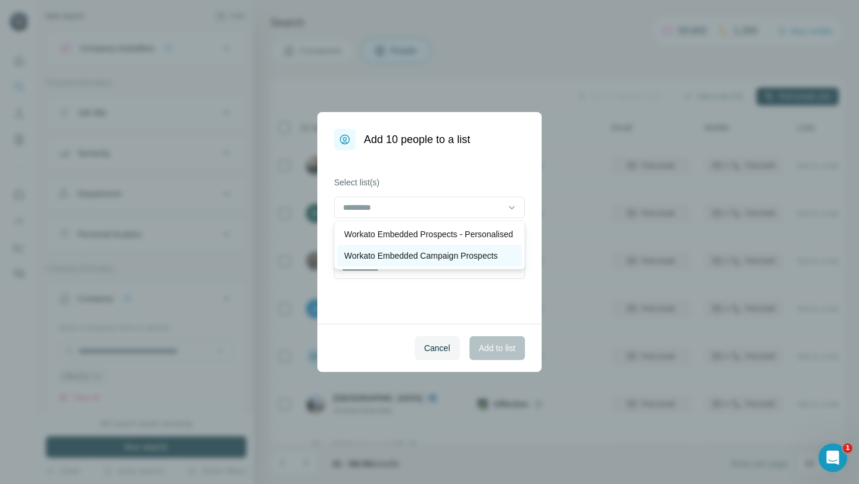
click at [437, 262] on p "Workato Embedded Campaign Prospects" at bounding box center [420, 256] width 153 height 12
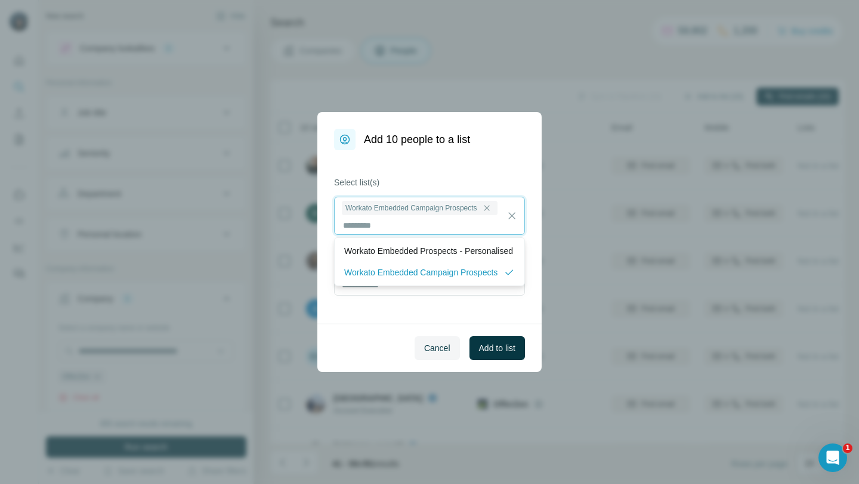
scroll to position [1, 0]
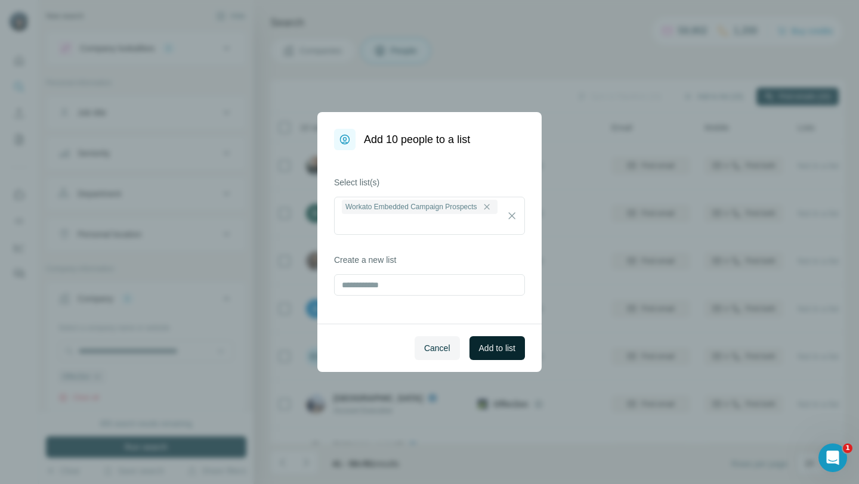
click at [490, 354] on button "Add to list" at bounding box center [497, 348] width 55 height 24
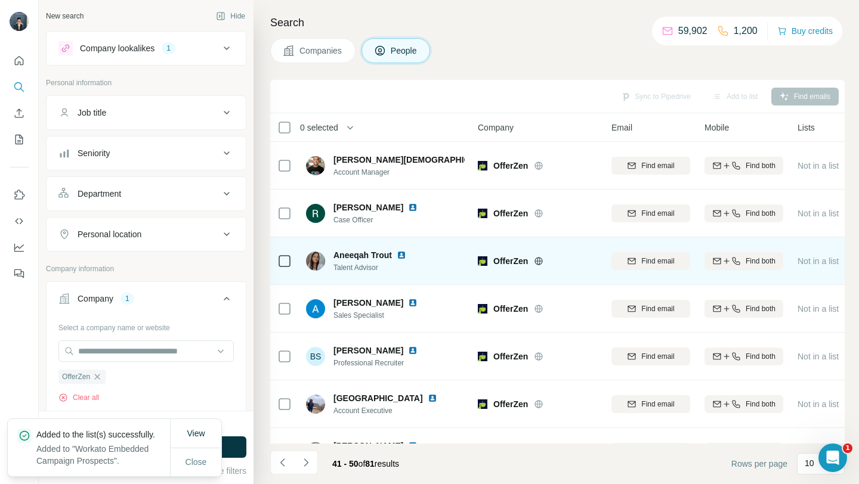
scroll to position [175, 0]
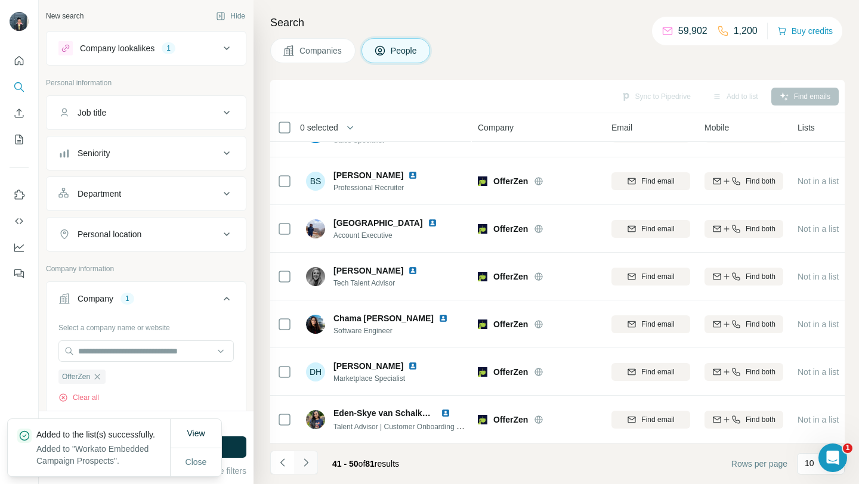
click at [302, 472] on button "Navigate to next page" at bounding box center [306, 463] width 24 height 24
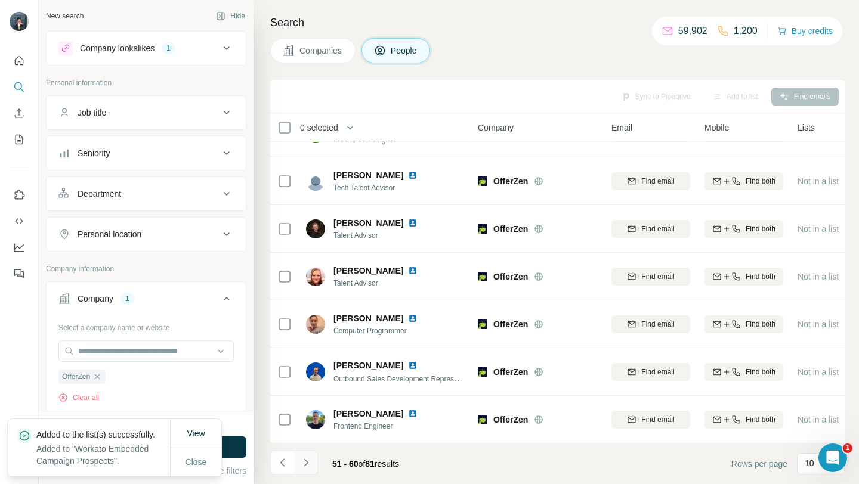
click at [310, 462] on icon "Navigate to next page" at bounding box center [306, 463] width 12 height 12
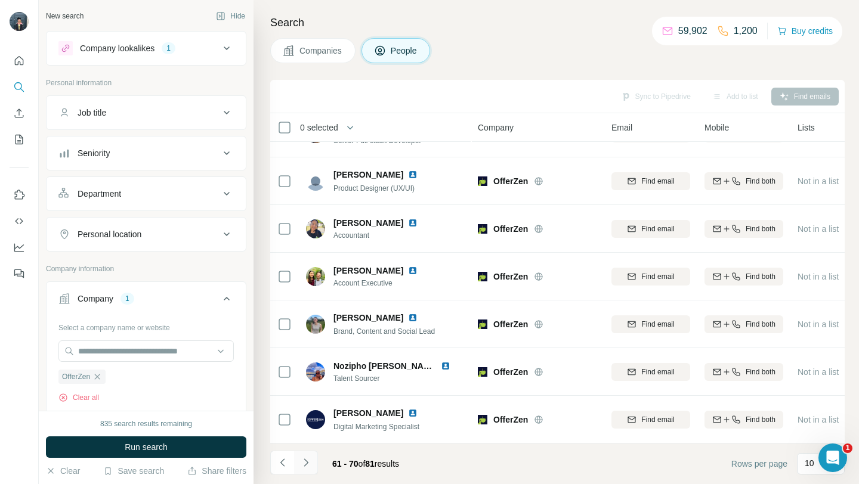
click at [314, 464] on button "Navigate to next page" at bounding box center [306, 463] width 24 height 24
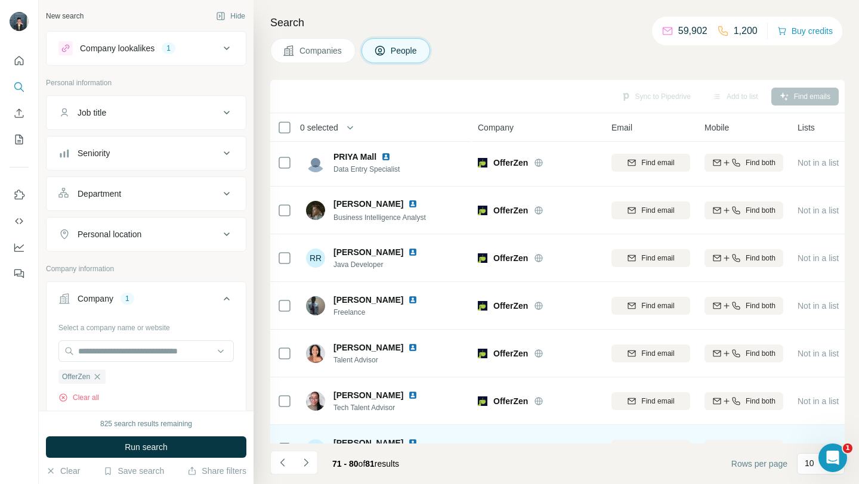
scroll to position [0, 0]
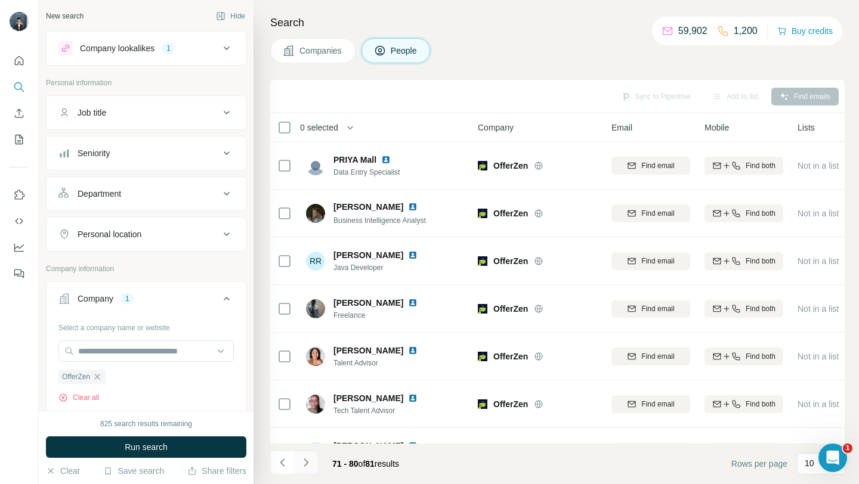
click at [307, 465] on icon "Navigate to next page" at bounding box center [306, 463] width 12 height 12
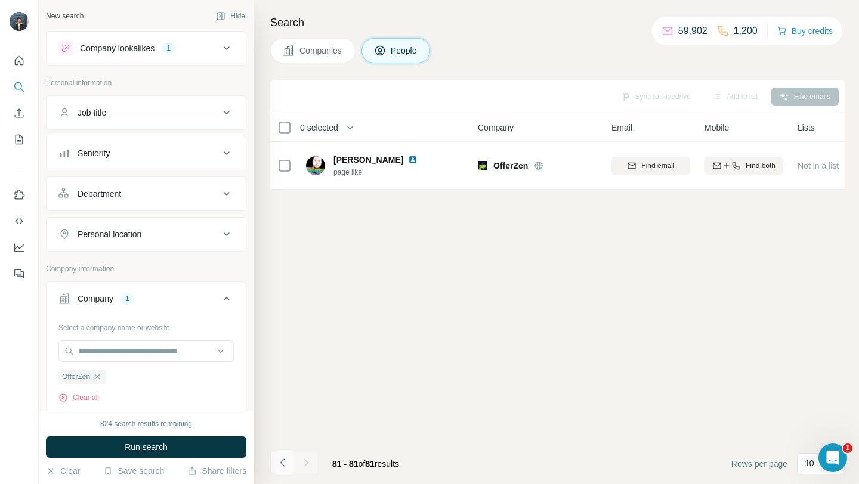
click at [279, 458] on icon "Navigate to previous page" at bounding box center [283, 463] width 12 height 12
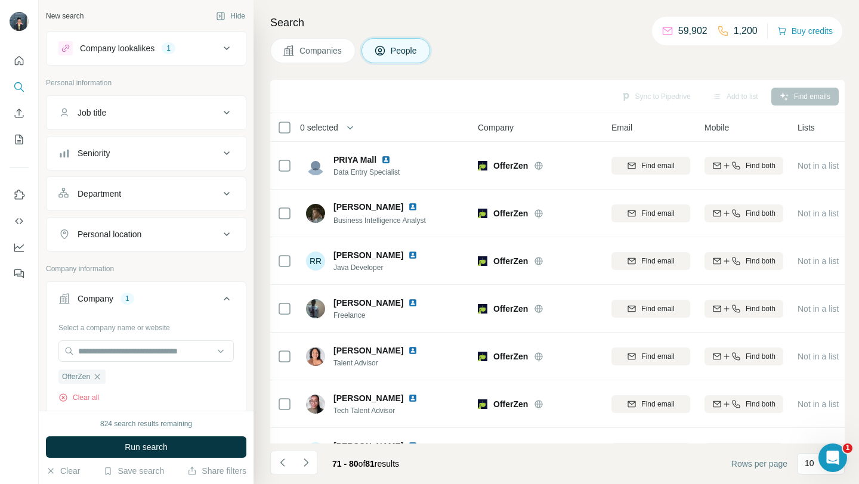
click at [325, 49] on span "Companies" at bounding box center [322, 51] width 44 height 12
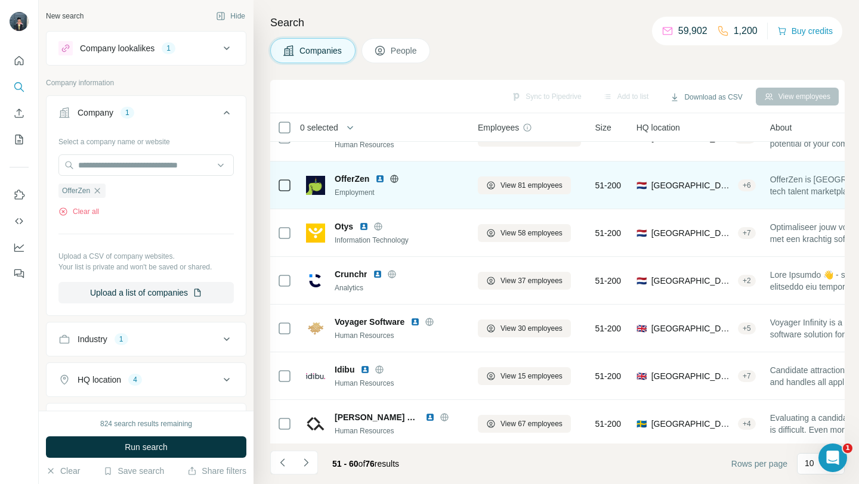
scroll to position [38, 0]
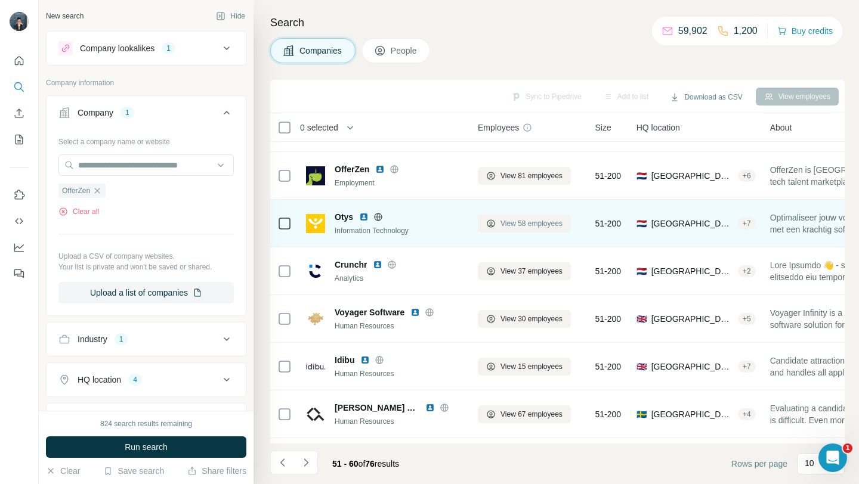
click at [536, 225] on span "View 58 employees" at bounding box center [532, 223] width 62 height 11
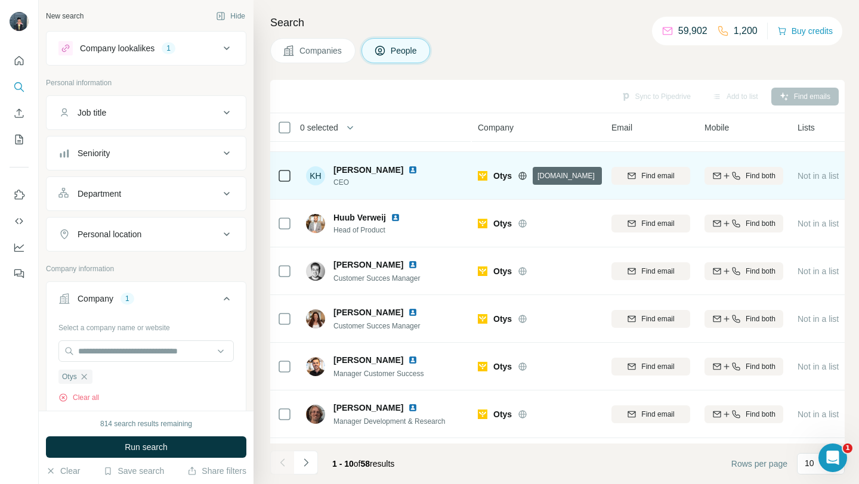
click at [523, 175] on icon at bounding box center [523, 175] width 8 height 1
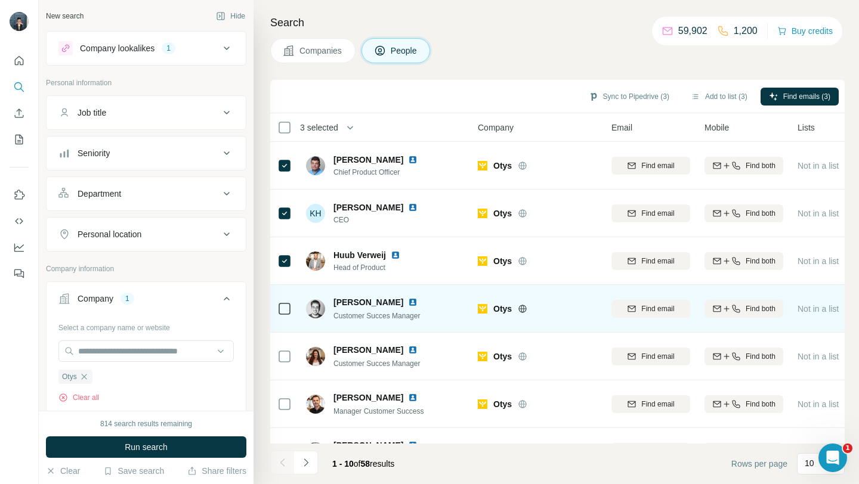
scroll to position [175, 0]
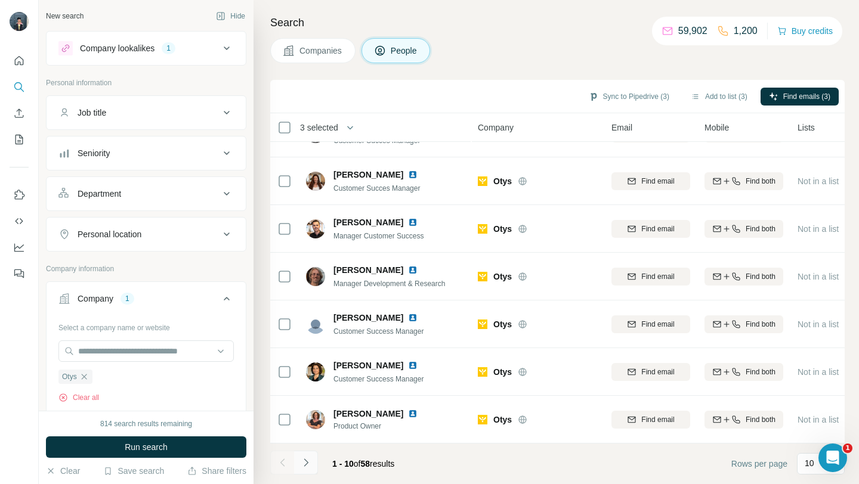
click at [308, 465] on icon "Navigate to next page" at bounding box center [306, 463] width 12 height 12
click at [305, 464] on icon "Navigate to next page" at bounding box center [306, 463] width 12 height 12
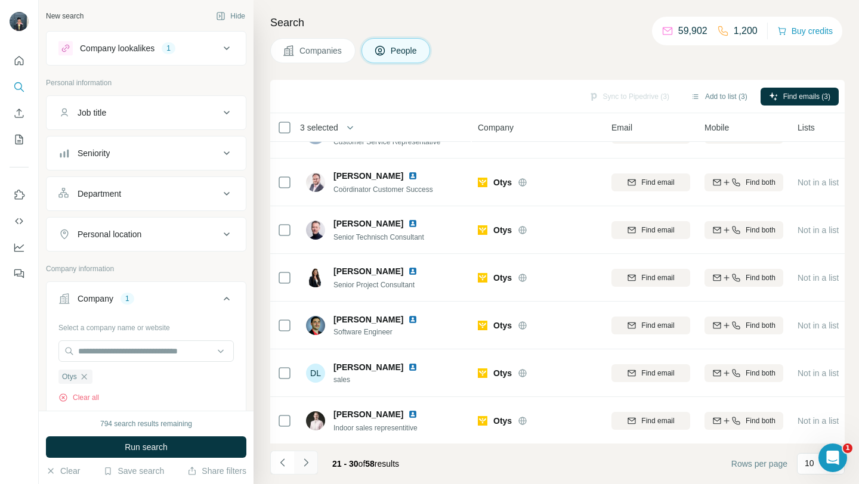
scroll to position [0, 0]
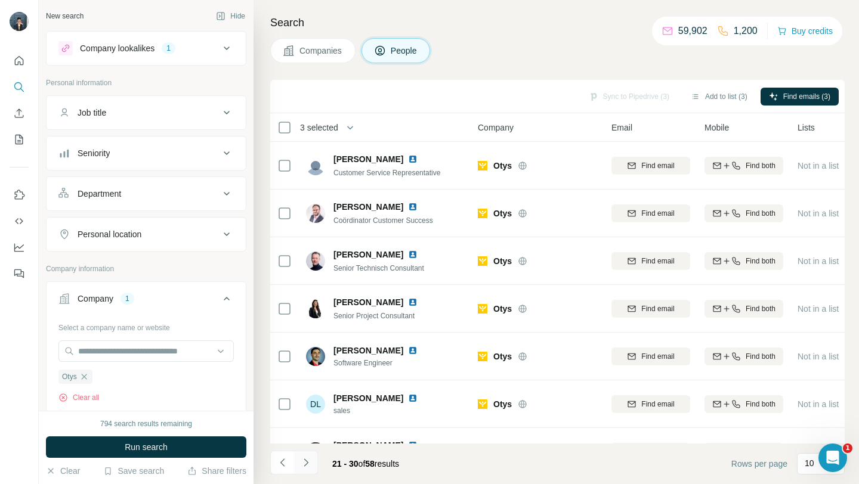
click at [307, 458] on icon "Navigate to next page" at bounding box center [306, 463] width 12 height 12
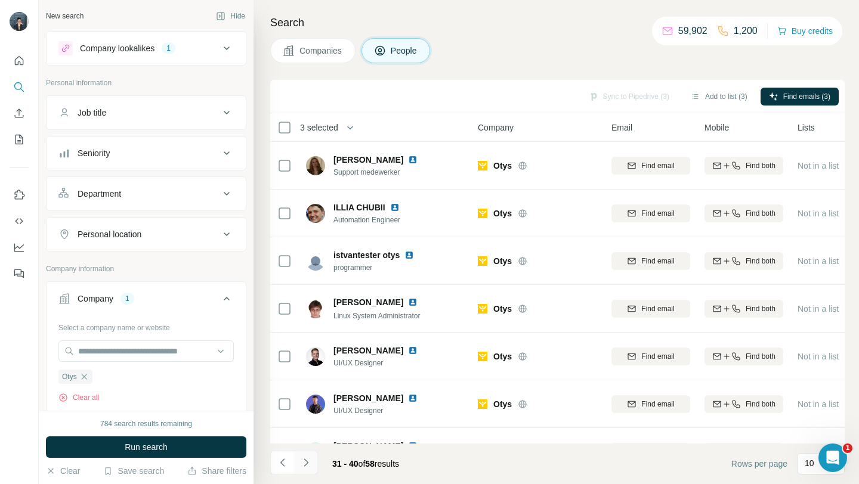
click at [309, 458] on icon "Navigate to next page" at bounding box center [306, 463] width 12 height 12
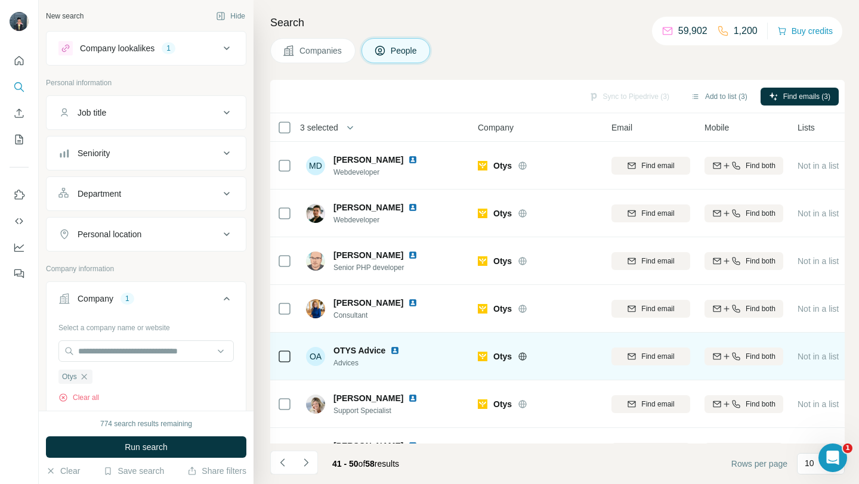
scroll to position [175, 0]
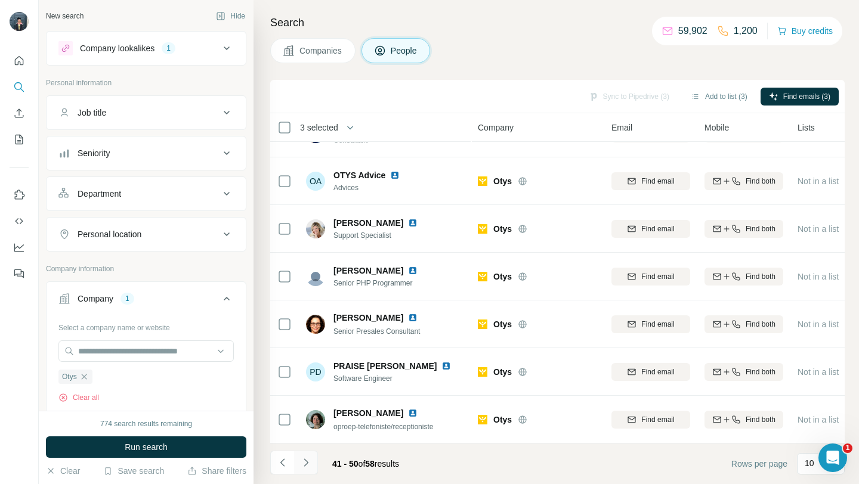
click at [308, 469] on button "Navigate to next page" at bounding box center [306, 463] width 24 height 24
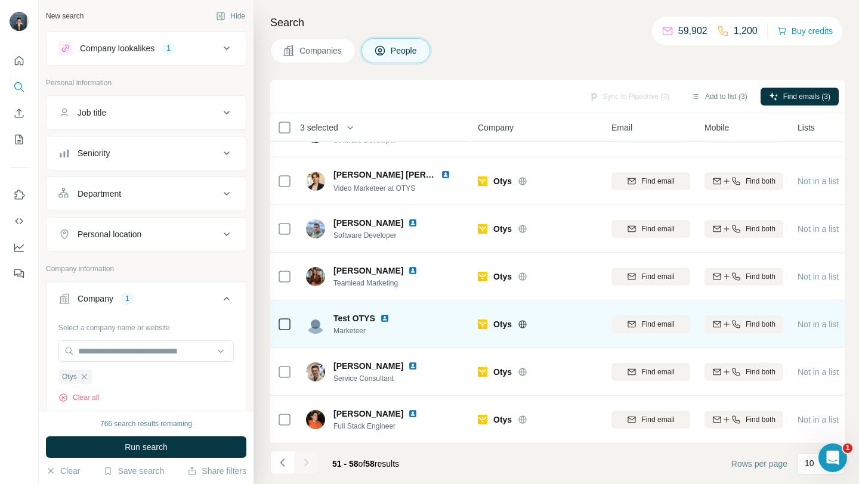
scroll to position [0, 0]
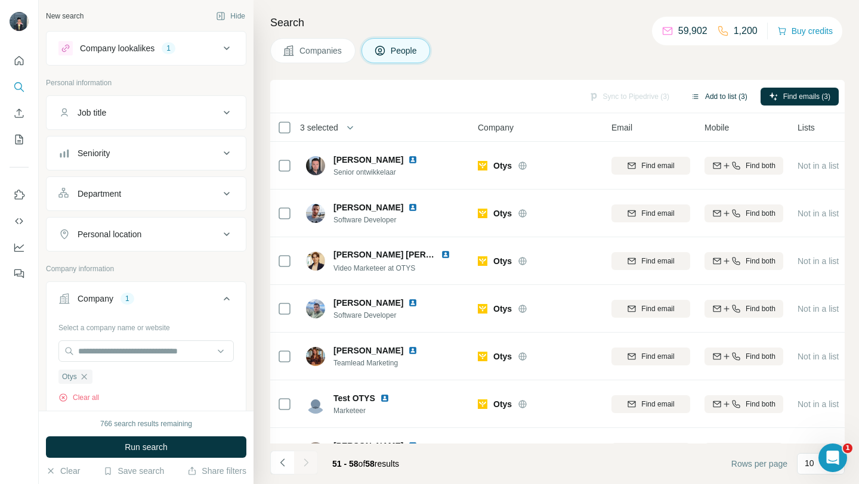
click at [710, 104] on button "Add to list (3)" at bounding box center [719, 97] width 73 height 18
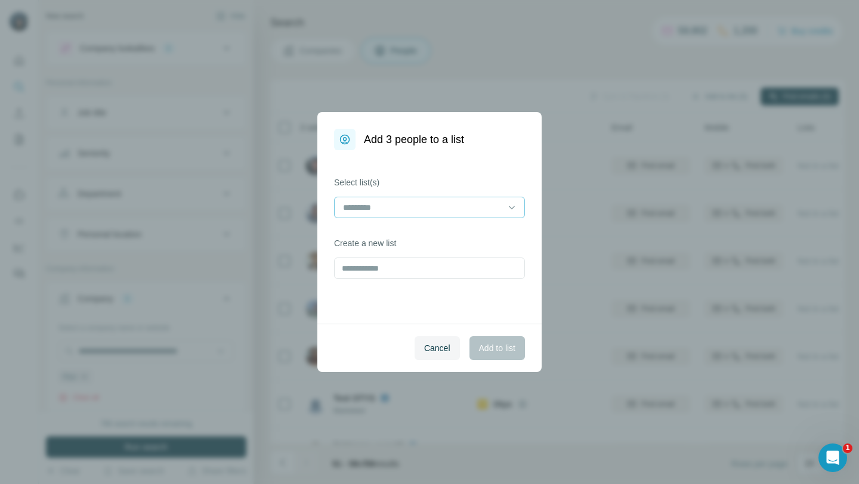
click at [450, 206] on input at bounding box center [422, 207] width 161 height 13
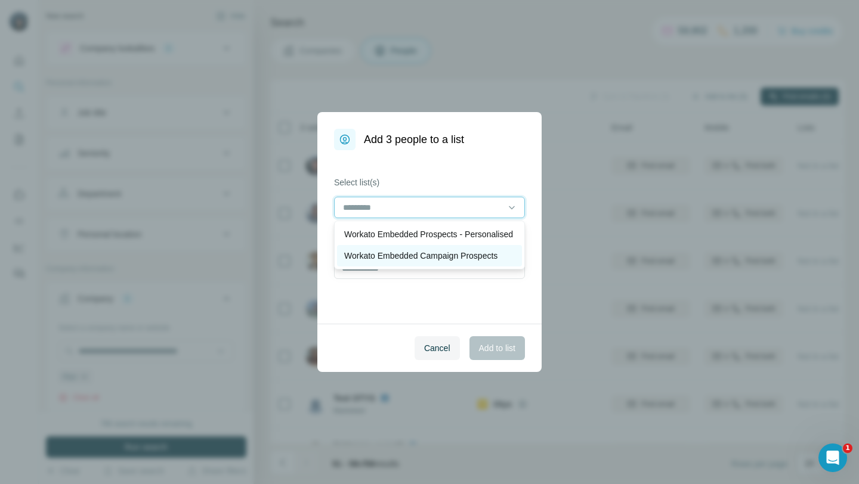
scroll to position [1, 0]
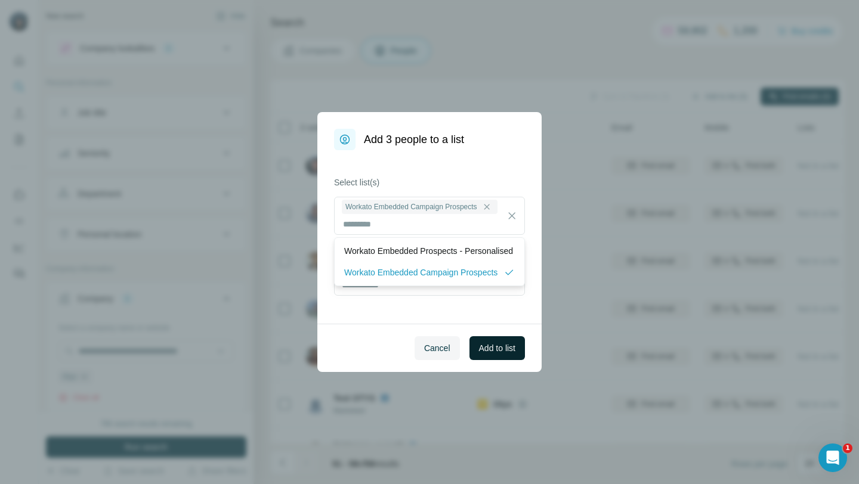
click at [483, 342] on span "Add to list" at bounding box center [497, 348] width 36 height 12
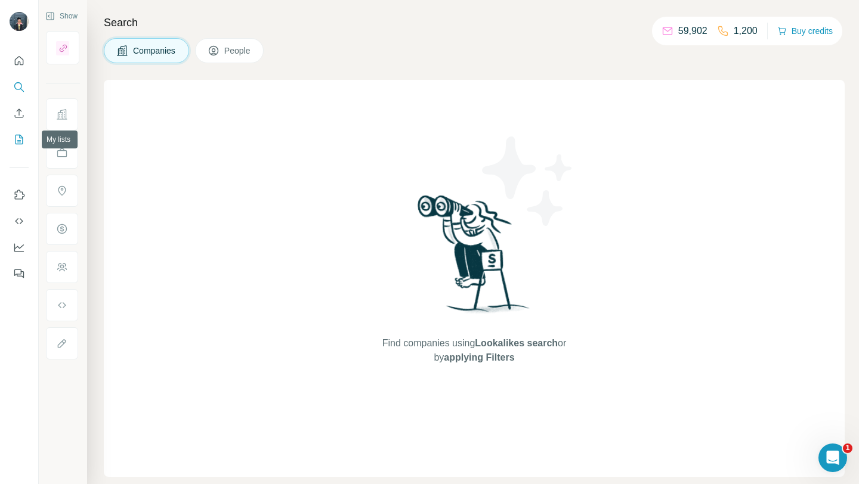
click at [17, 143] on icon "My lists" at bounding box center [19, 140] width 12 height 12
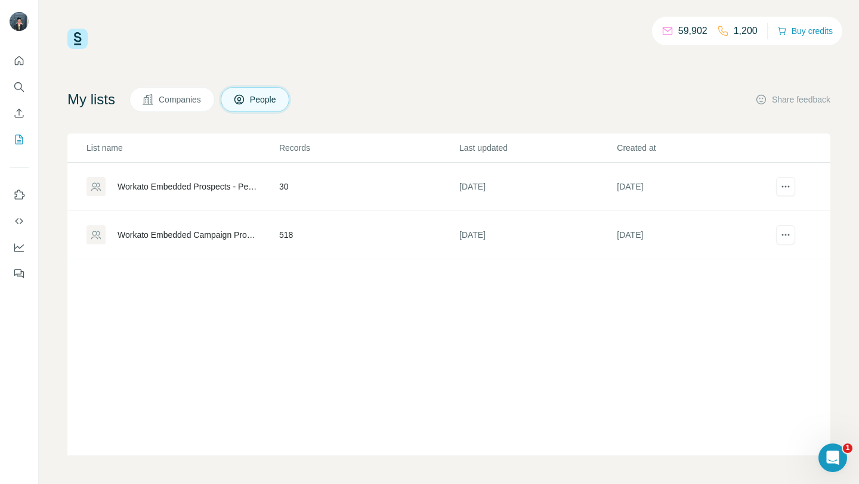
click at [211, 247] on td "Workato Embedded Campaign Prospects" at bounding box center [172, 235] width 211 height 48
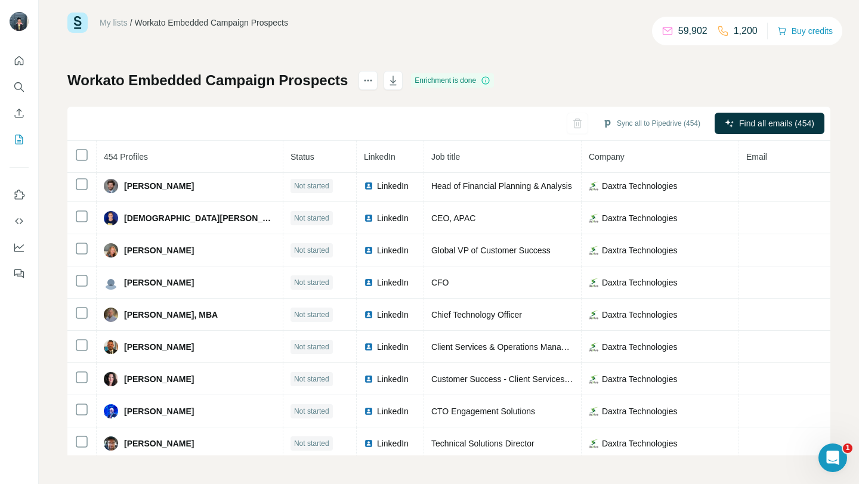
scroll to position [3877, 0]
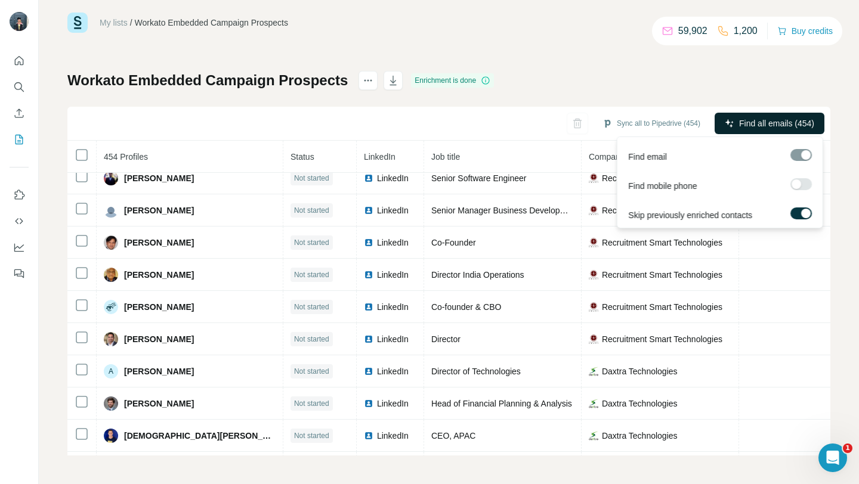
click at [778, 126] on span "Find all emails (454)" at bounding box center [776, 124] width 75 height 12
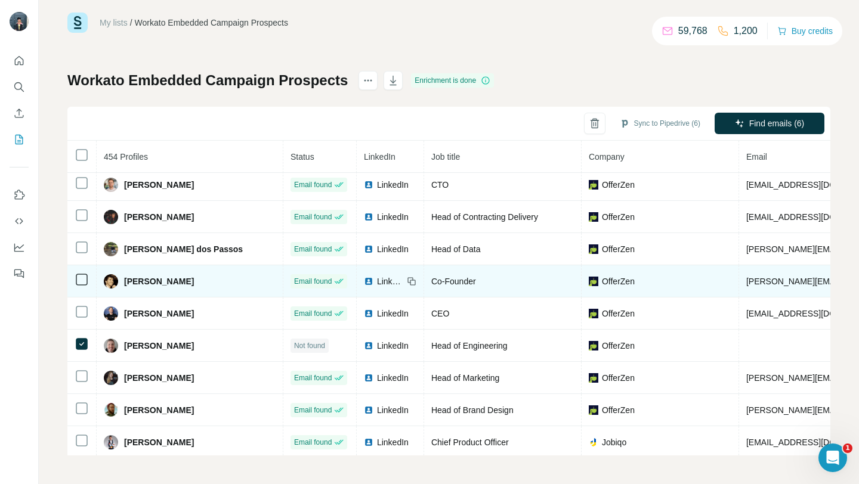
scroll to position [0, 0]
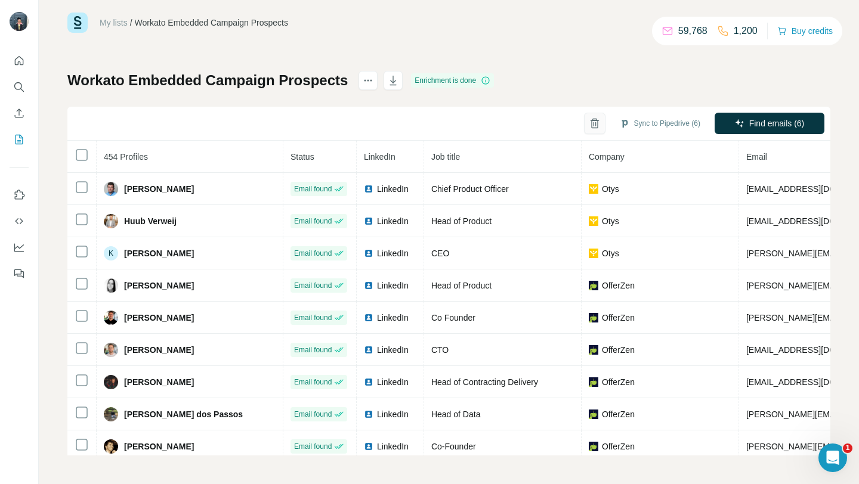
click at [591, 127] on icon "button" at bounding box center [594, 124] width 7 height 8
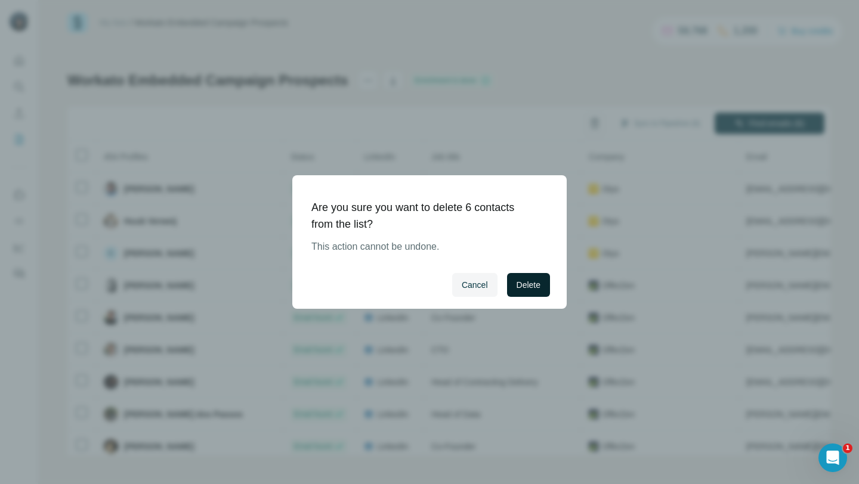
click at [526, 293] on button "Delete" at bounding box center [528, 285] width 43 height 24
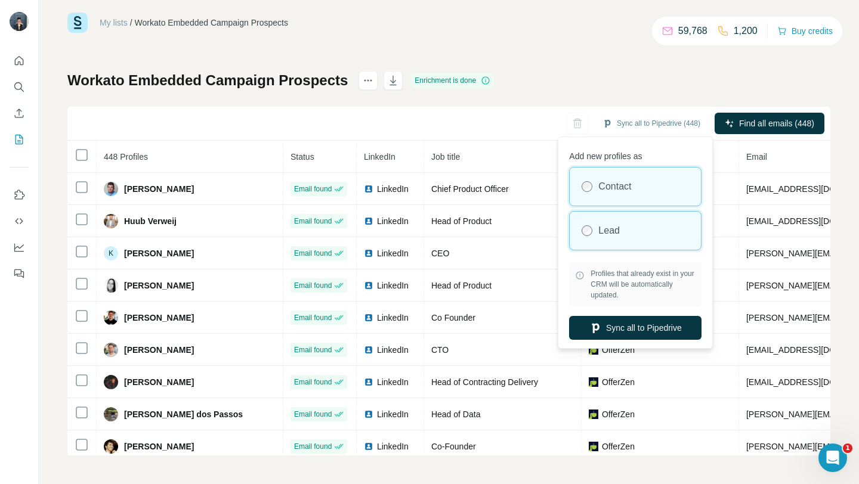
click at [628, 245] on div "Lead" at bounding box center [635, 231] width 131 height 38
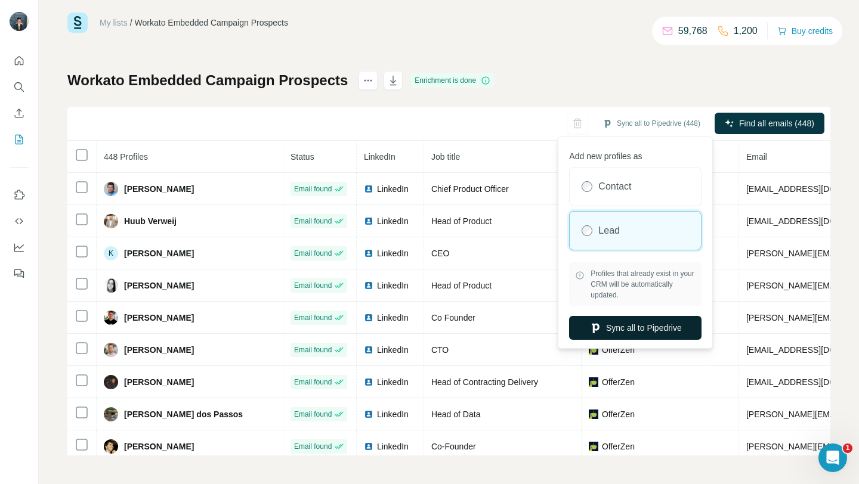
click at [631, 332] on button "Sync all to Pipedrive" at bounding box center [635, 328] width 132 height 24
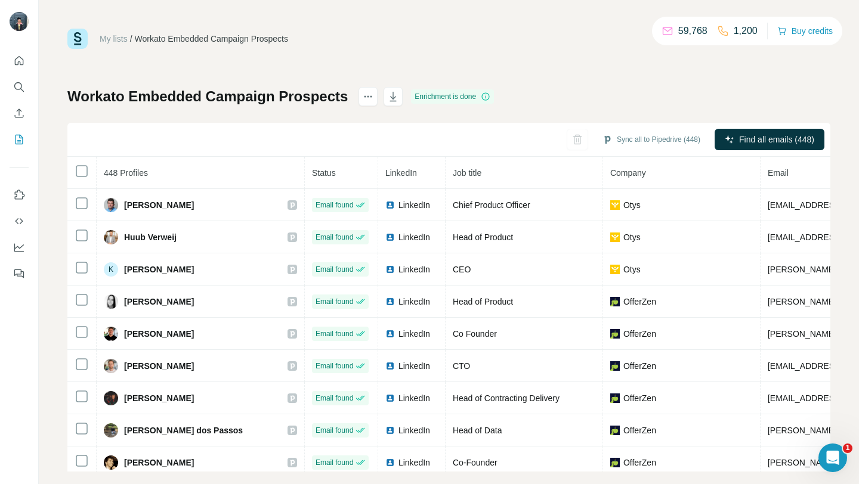
scroll to position [16, 0]
